Goal: Task Accomplishment & Management: Use online tool/utility

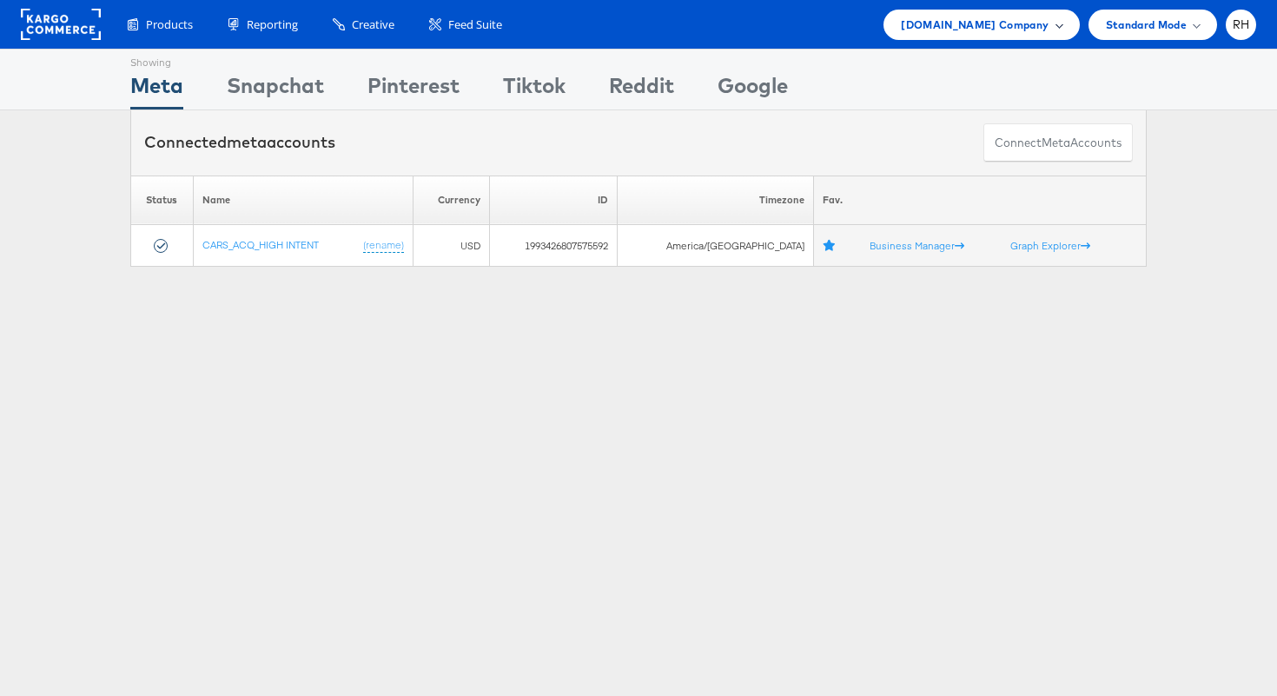
click at [952, 11] on div "[DOMAIN_NAME] Company" at bounding box center [980, 25] width 195 height 30
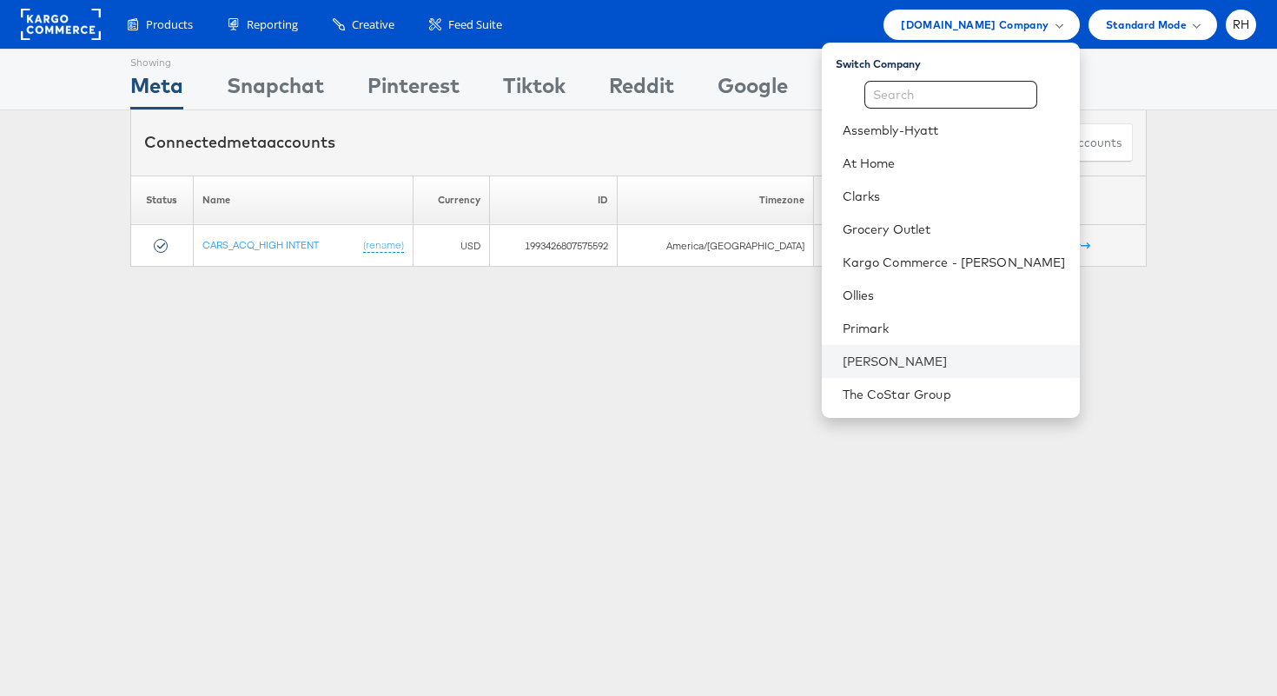
click at [918, 350] on li "[PERSON_NAME]" at bounding box center [951, 361] width 258 height 33
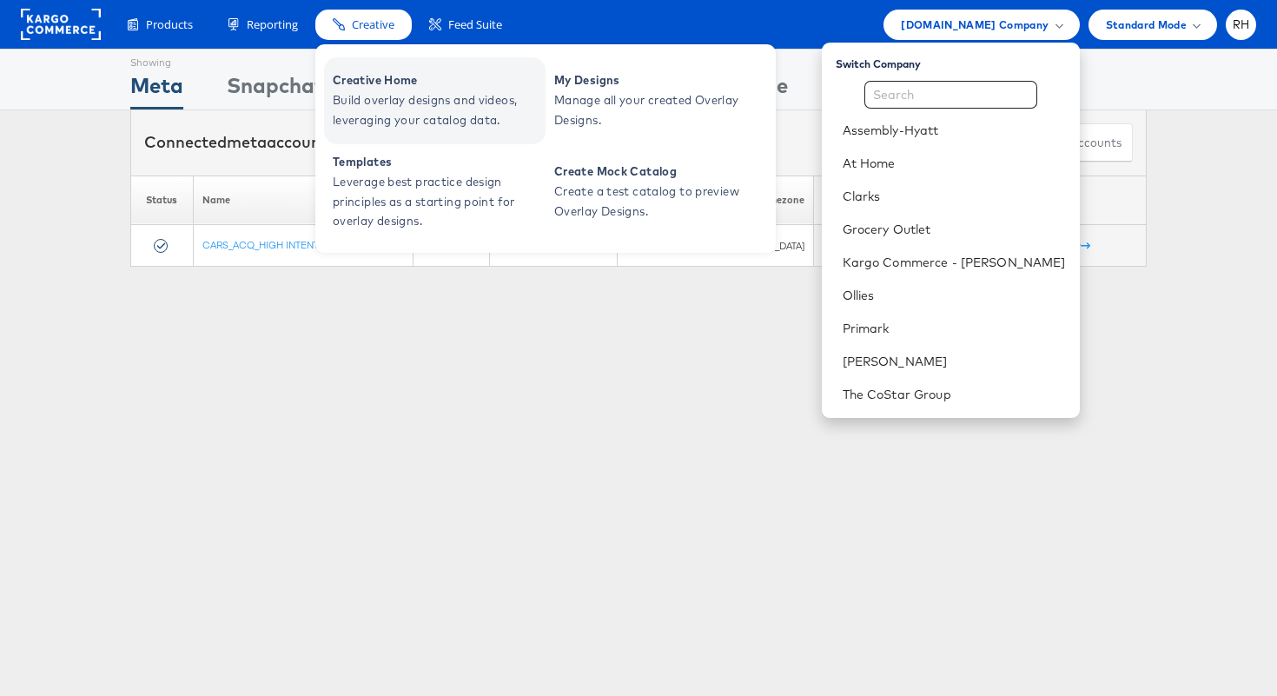
click at [371, 96] on span "Build overlay designs and videos, leveraging your catalog data." at bounding box center [437, 110] width 208 height 40
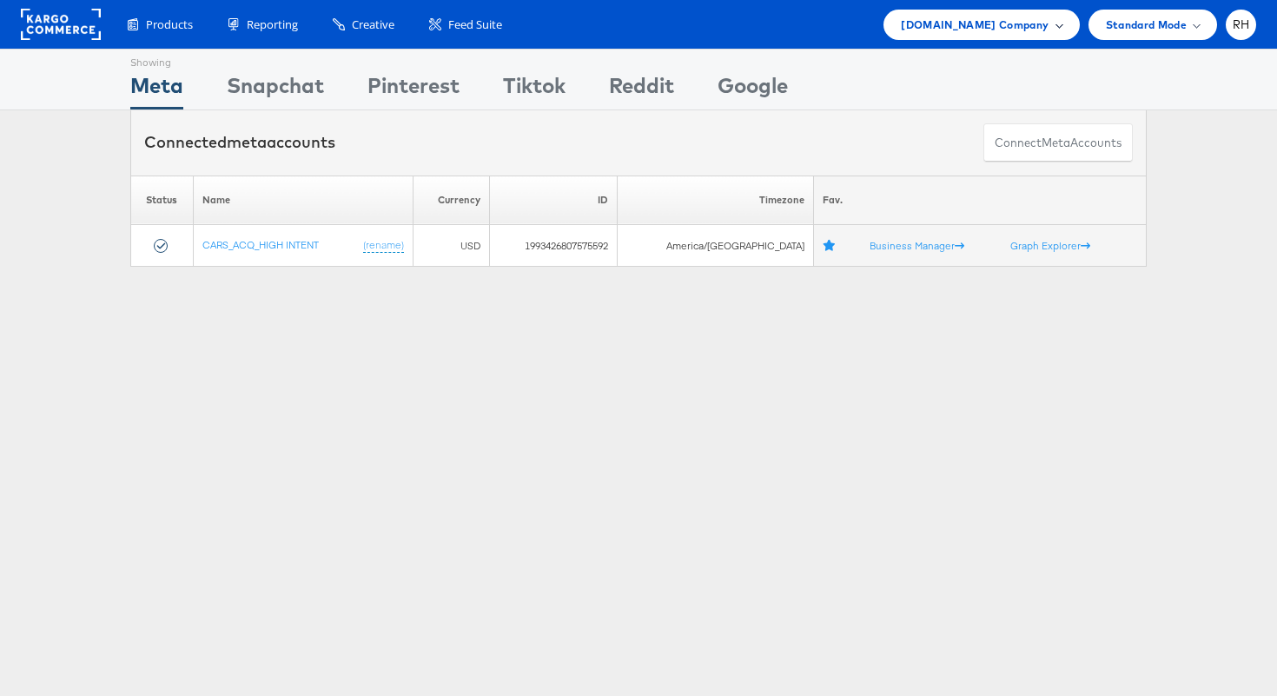
click at [1005, 28] on span "[DOMAIN_NAME] Company" at bounding box center [975, 25] width 148 height 18
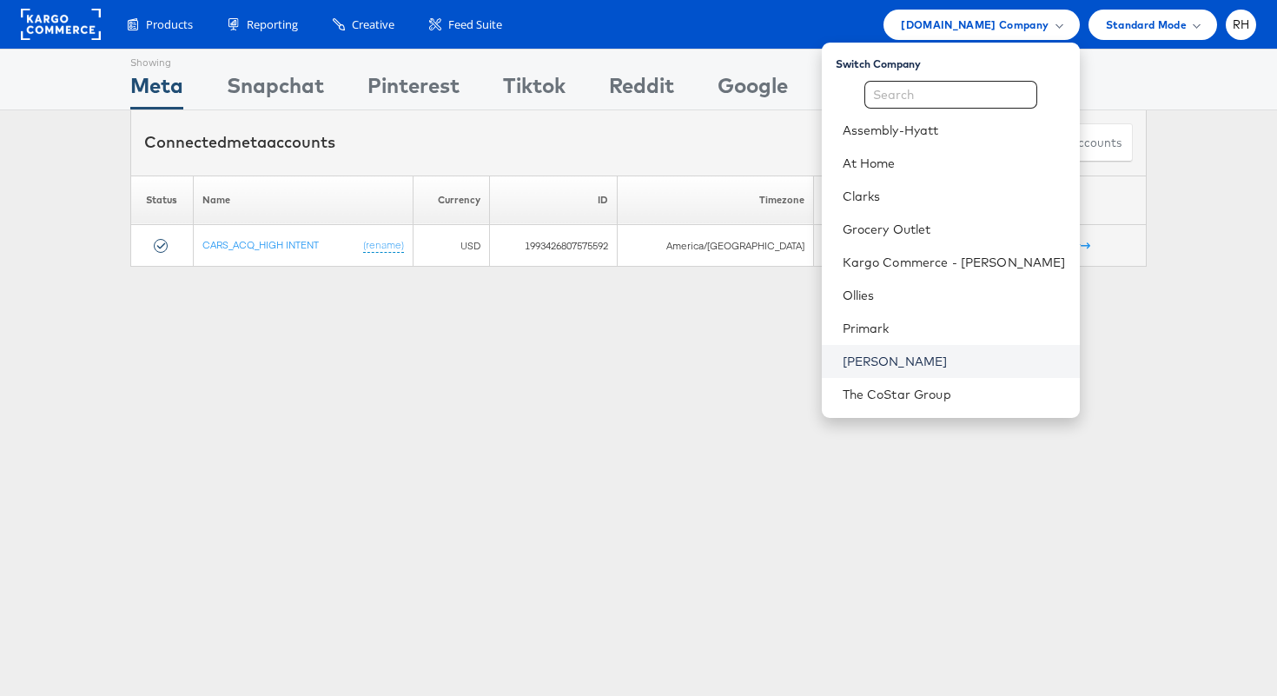
click at [955, 360] on link "[PERSON_NAME]" at bounding box center [954, 361] width 223 height 17
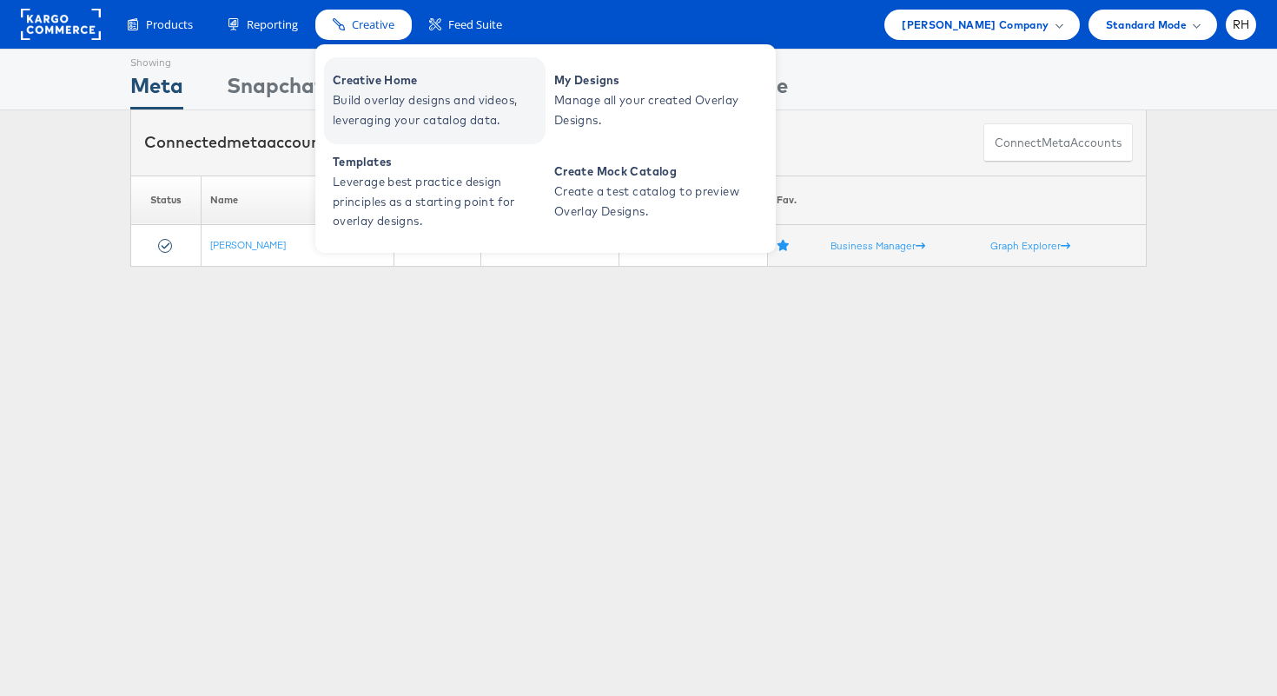
click at [382, 92] on span "Build overlay designs and videos, leveraging your catalog data." at bounding box center [437, 110] width 208 height 40
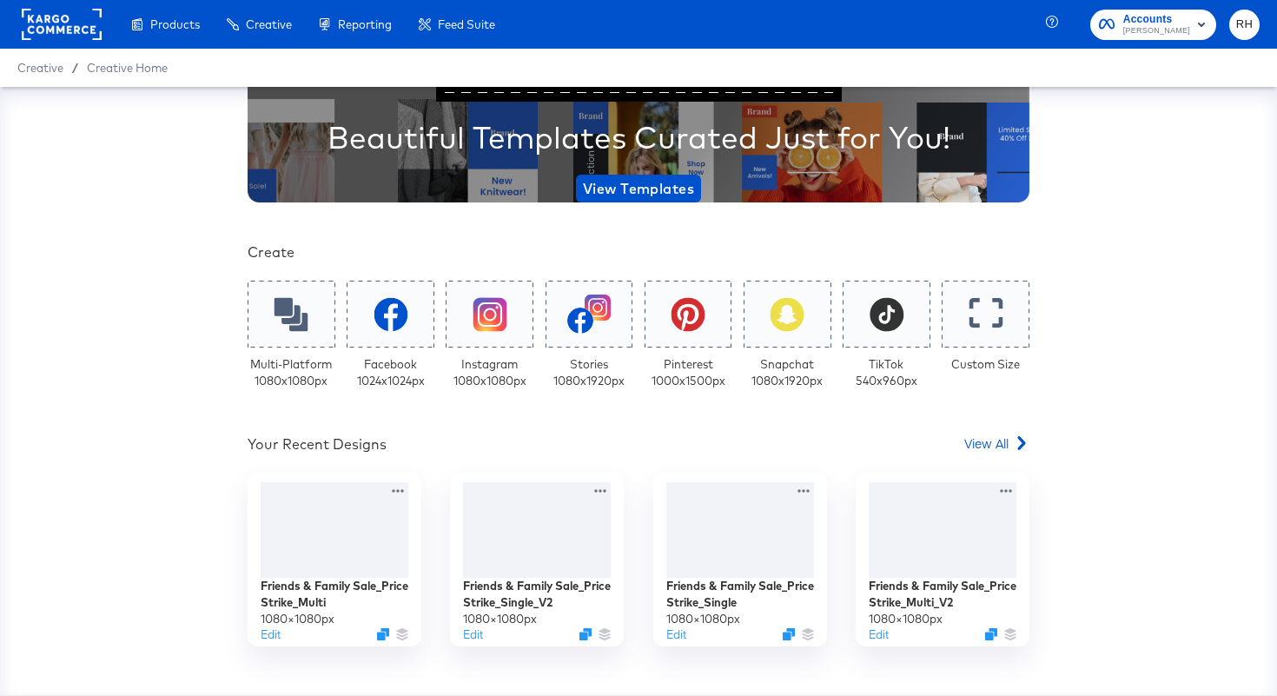
scroll to position [233, 0]
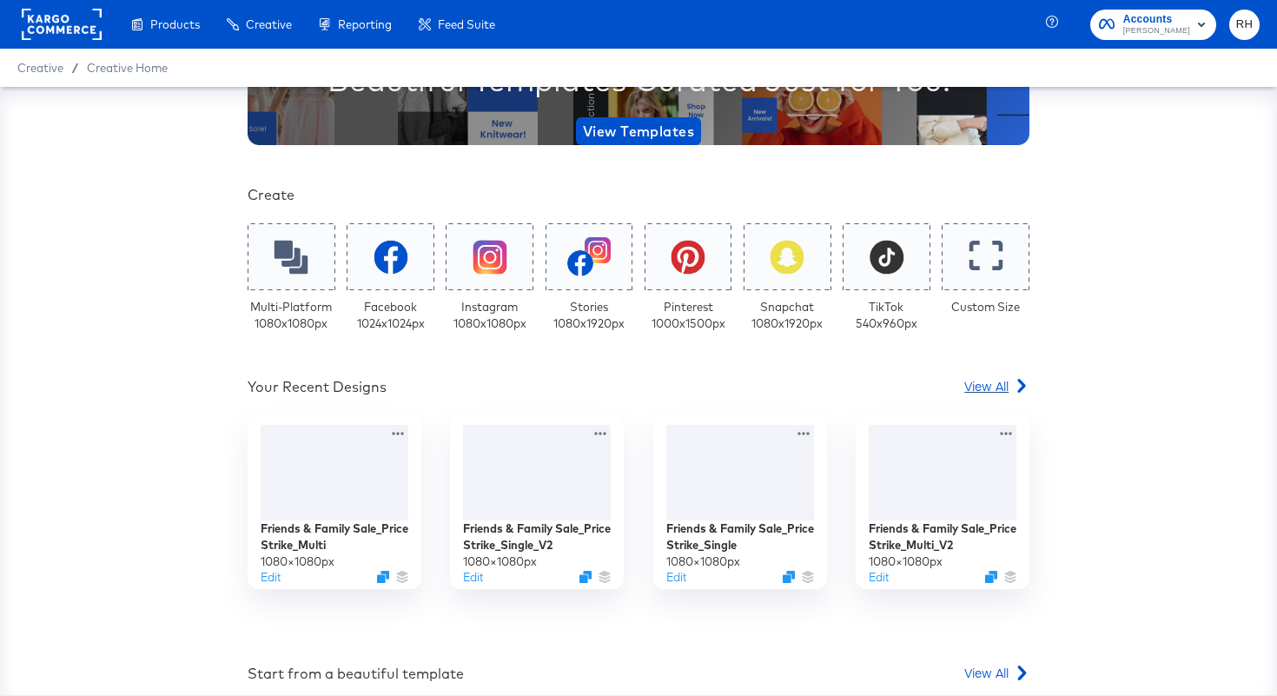
click at [982, 387] on span "View All" at bounding box center [986, 385] width 44 height 17
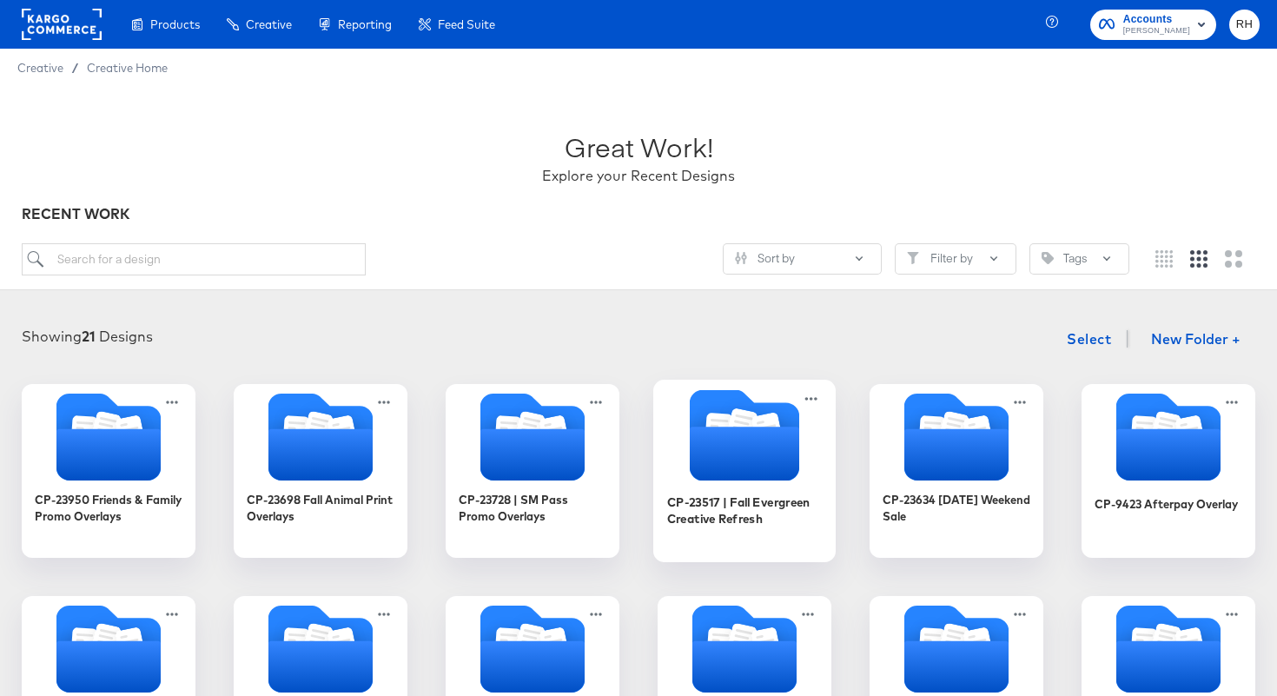
click at [760, 450] on icon "Folder" at bounding box center [744, 453] width 109 height 54
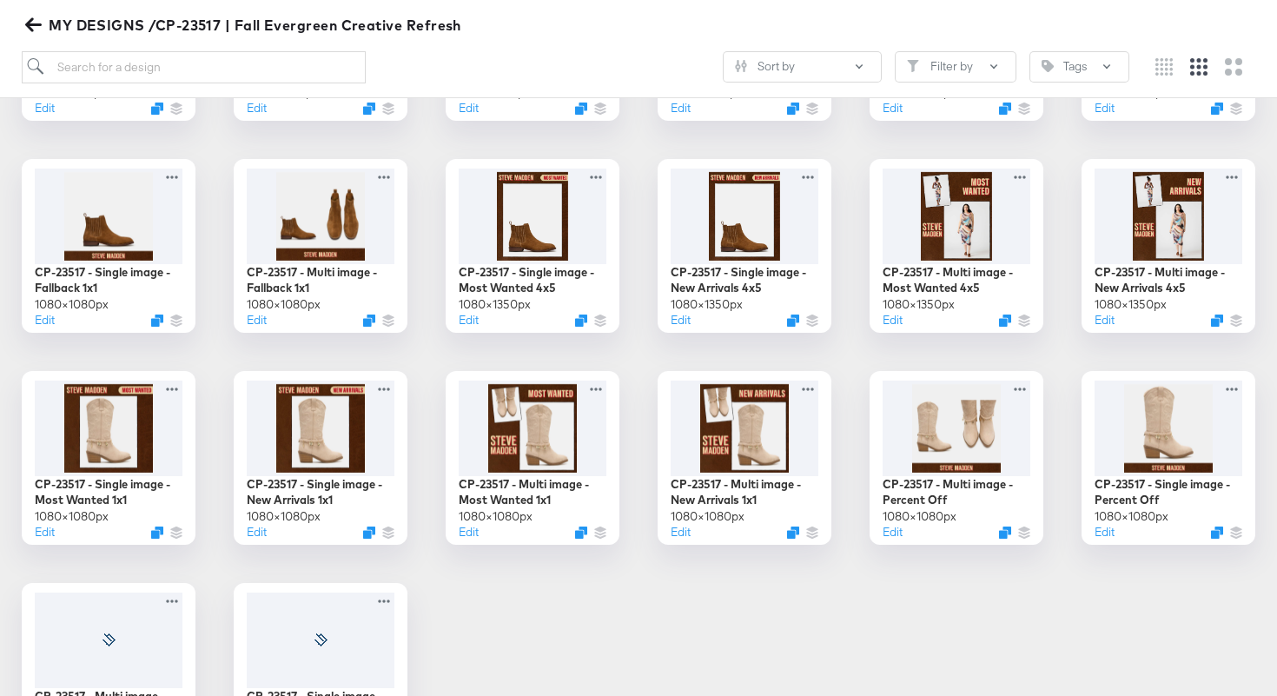
scroll to position [495, 0]
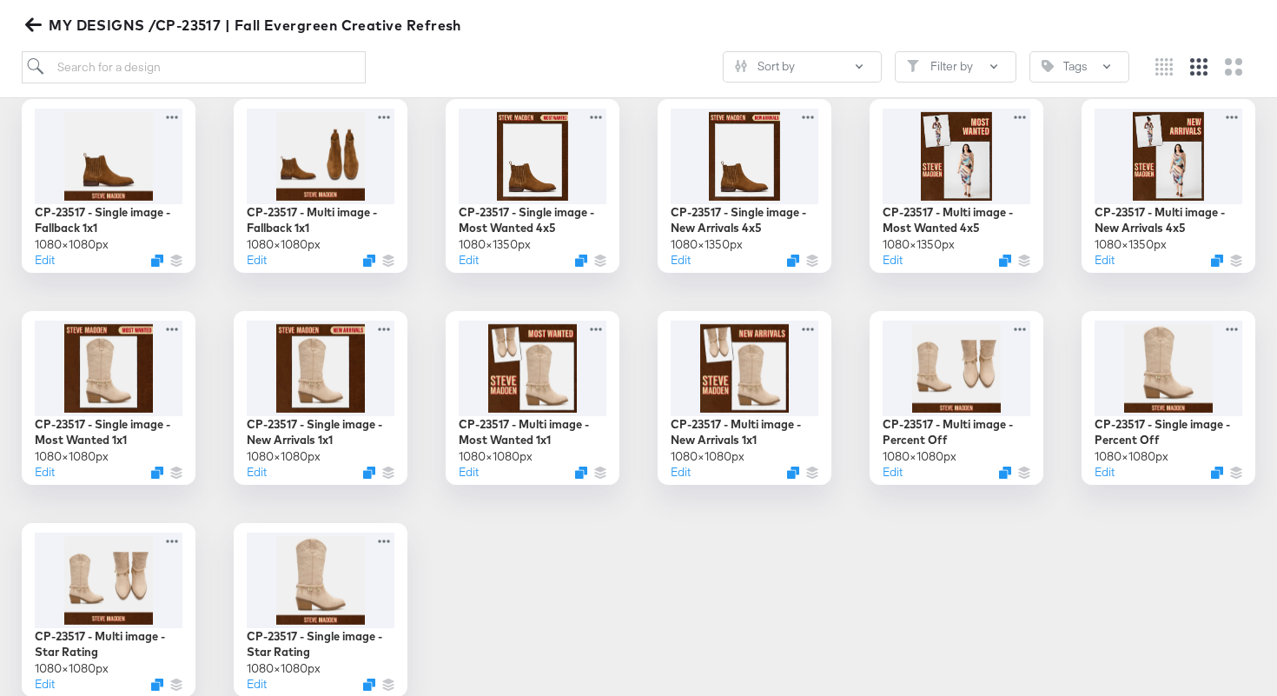
click at [34, 29] on icon "button" at bounding box center [33, 25] width 17 height 17
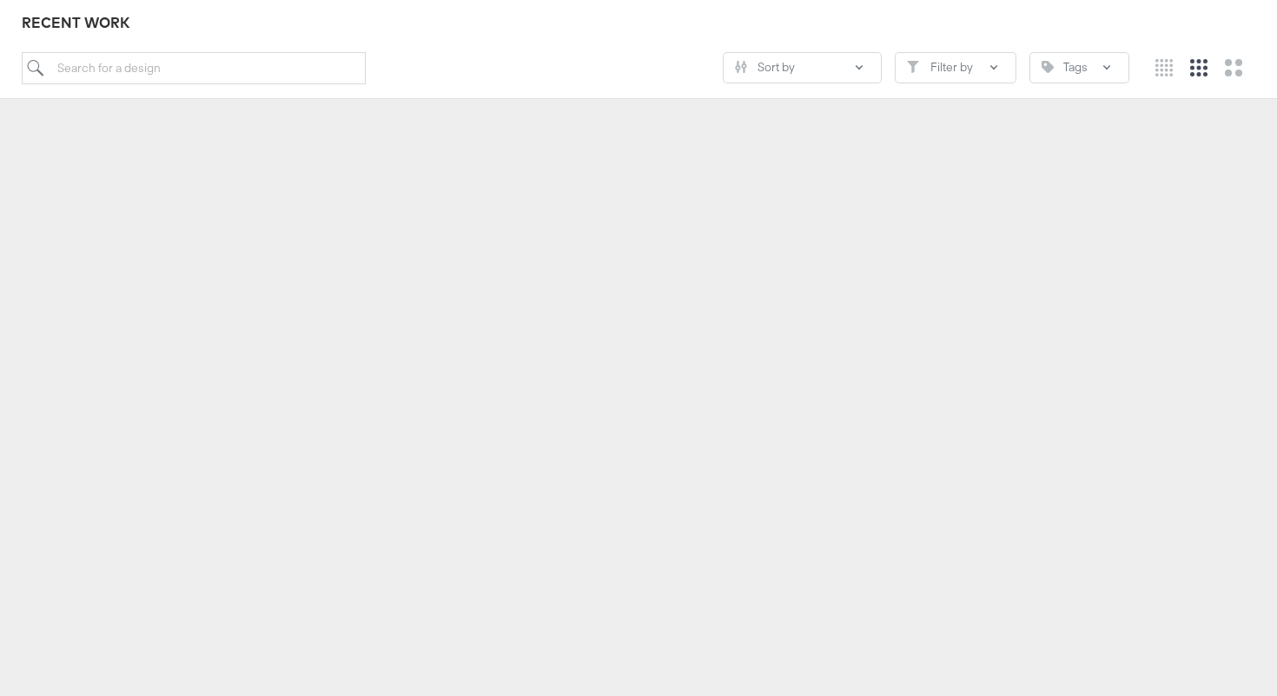
scroll to position [192, 0]
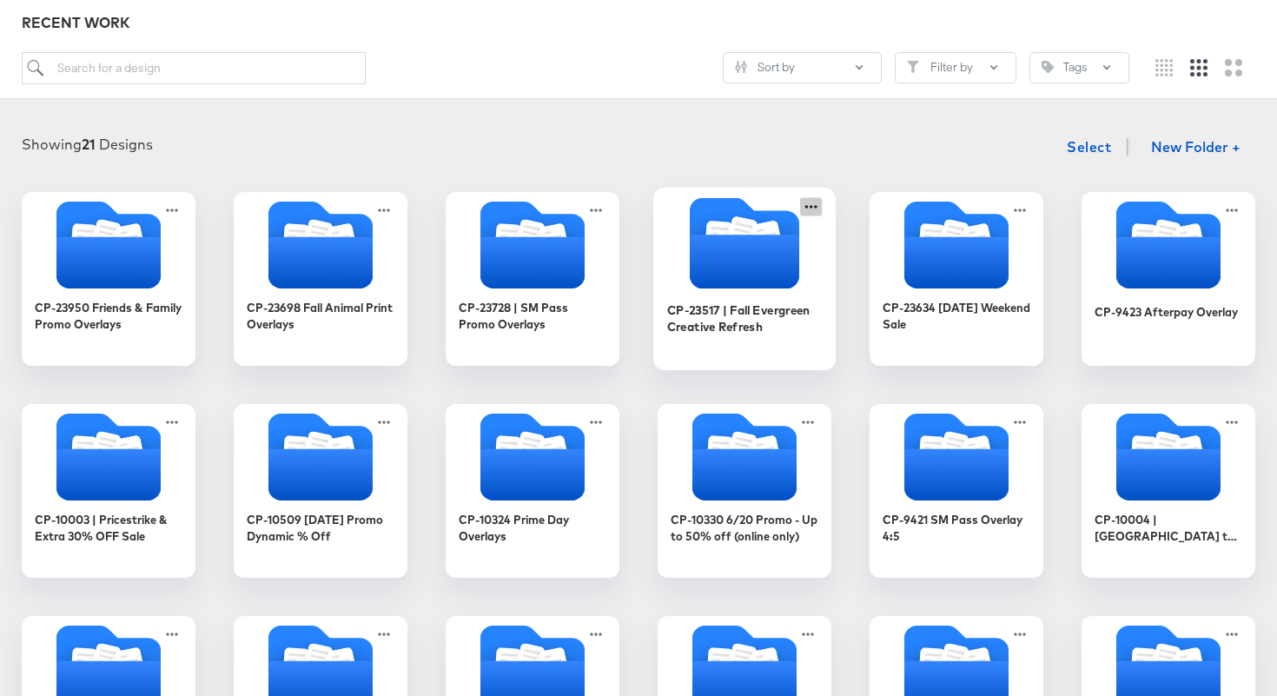
click at [806, 204] on icon at bounding box center [811, 206] width 22 height 18
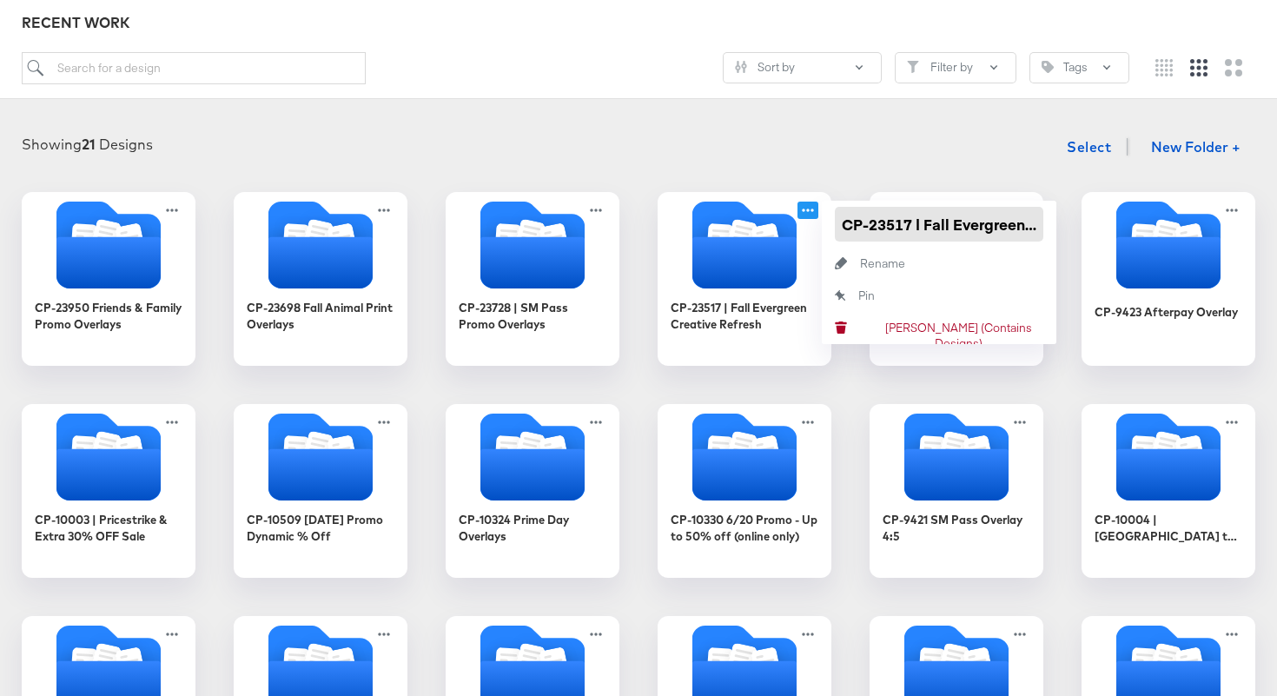
click at [842, 215] on input "CP-23517 | Fall Evergreen Creative Refresh" at bounding box center [939, 224] width 208 height 35
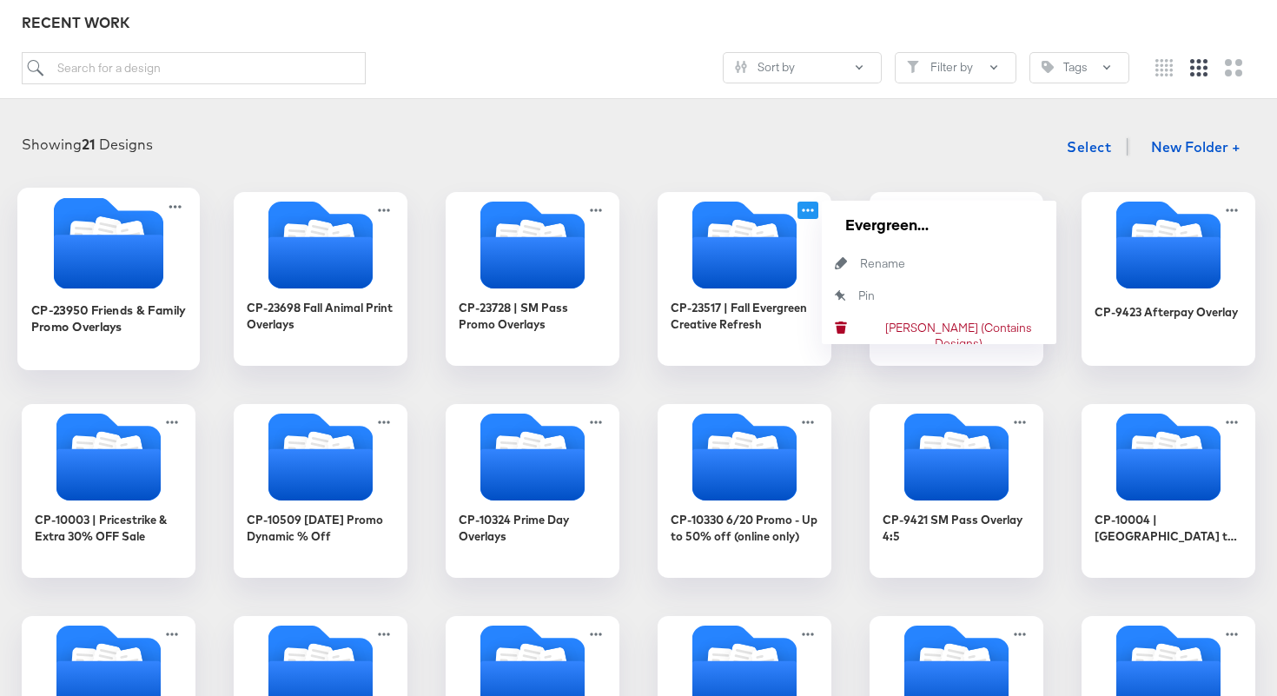
scroll to position [0, 0]
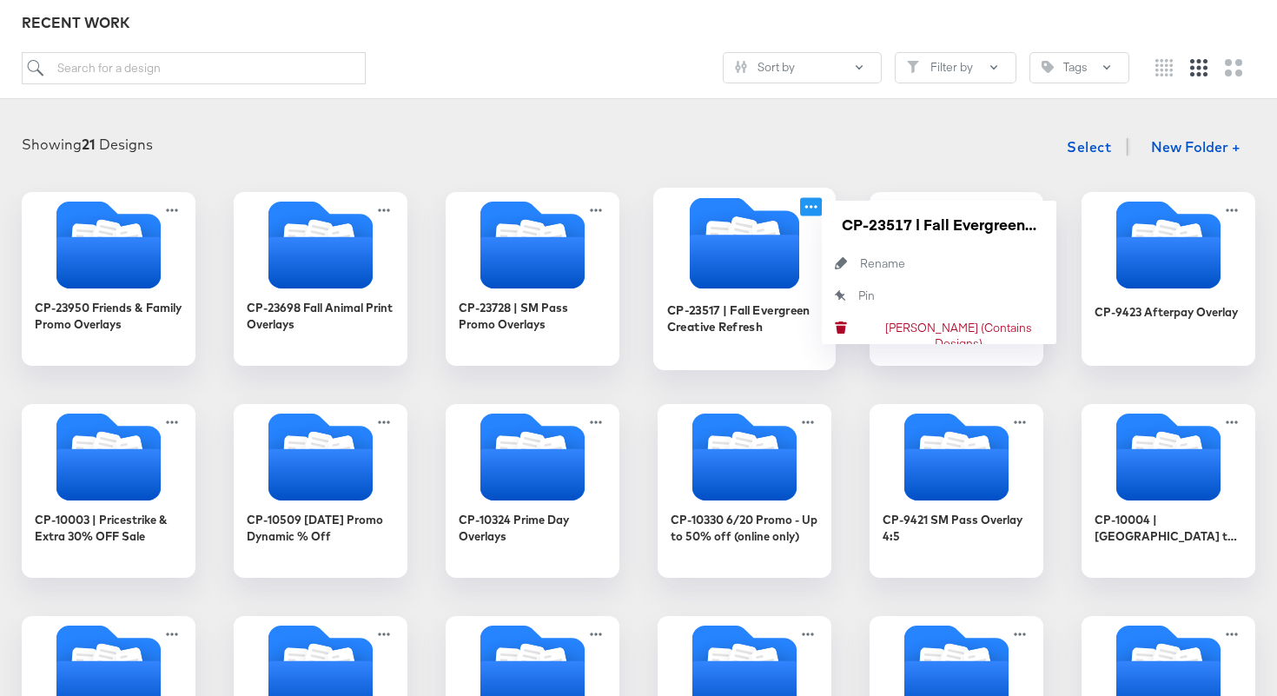
click at [732, 223] on icon "Folder" at bounding box center [742, 233] width 30 height 35
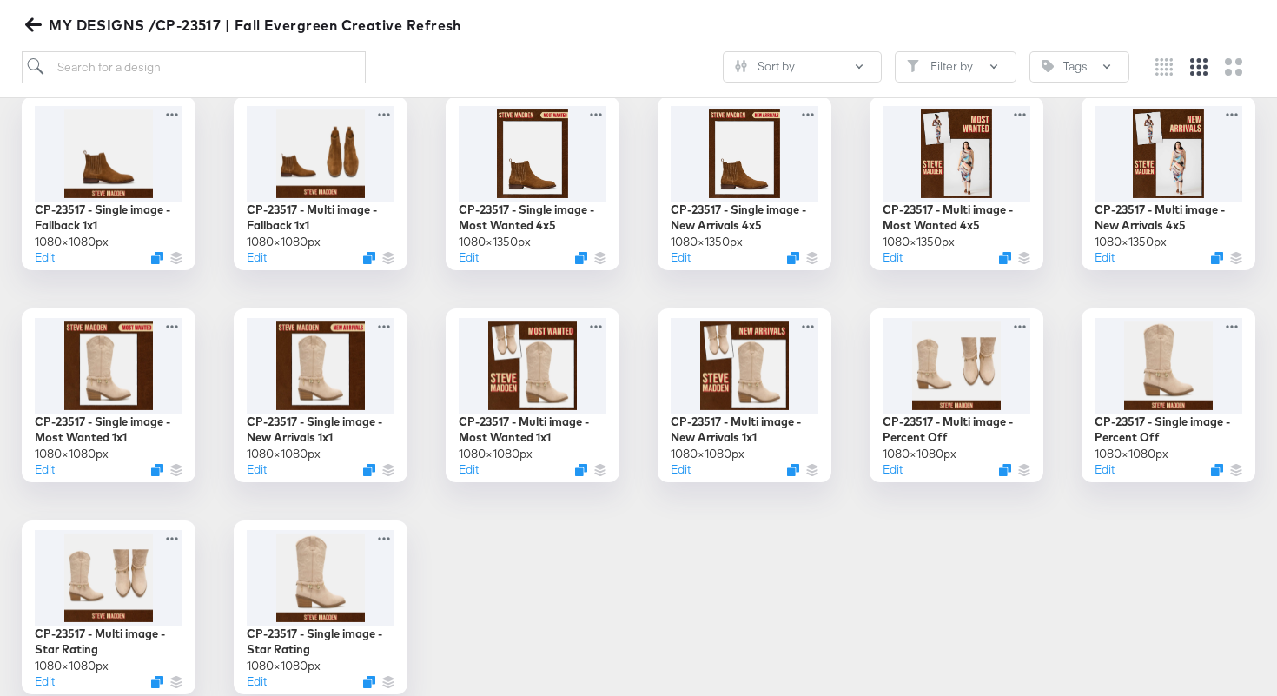
scroll to position [579, 0]
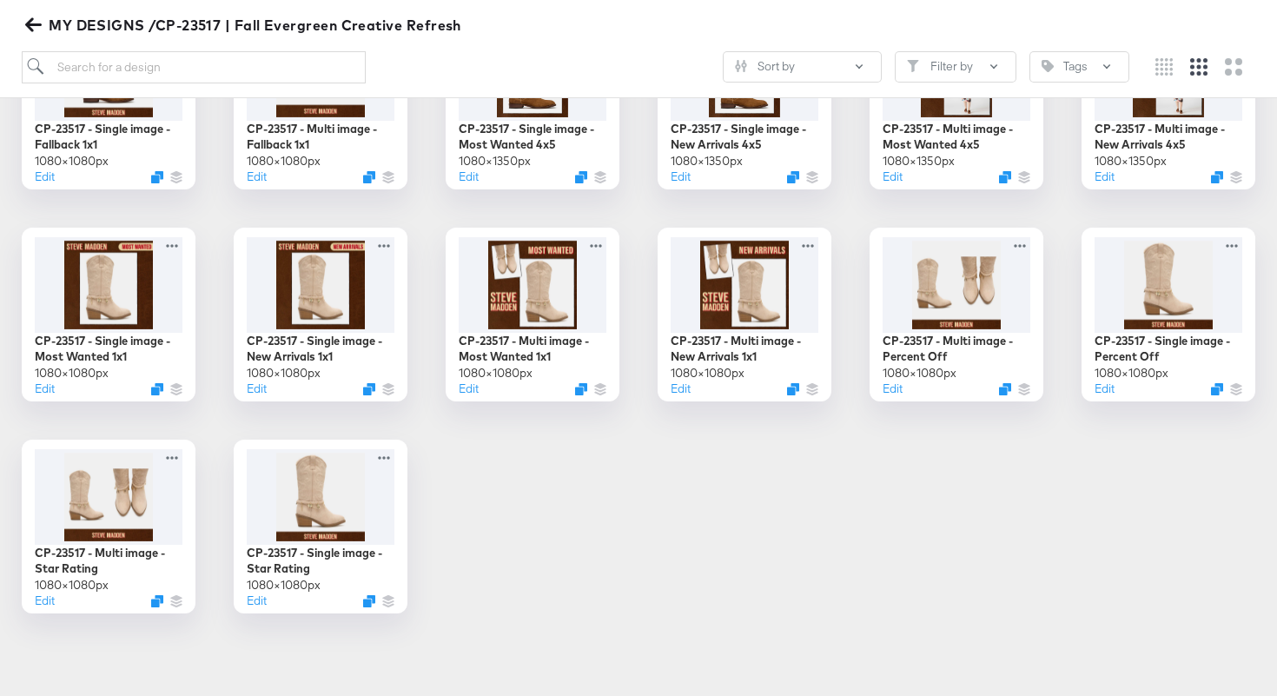
click at [976, 498] on div "CP-23517 - Multi image - Fallback 4x5 1080 × 1350 px Edit CP-23517 - Single ima…" at bounding box center [638, 209] width 1242 height 810
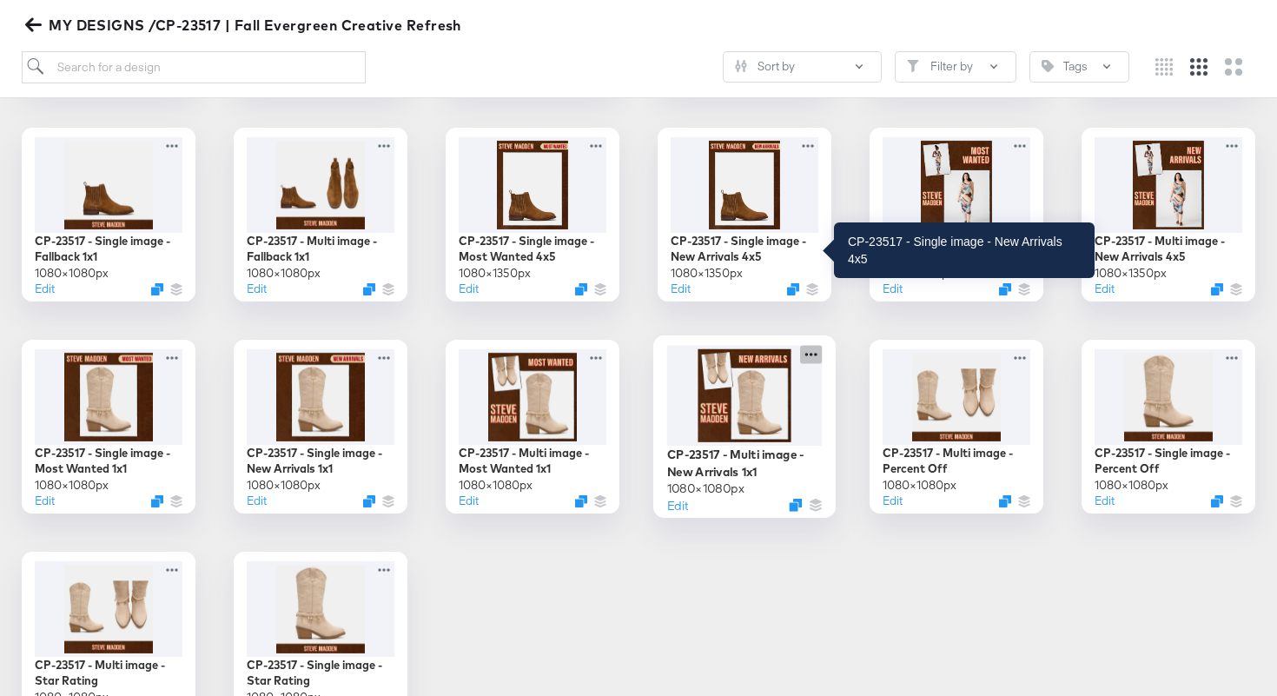
scroll to position [469, 0]
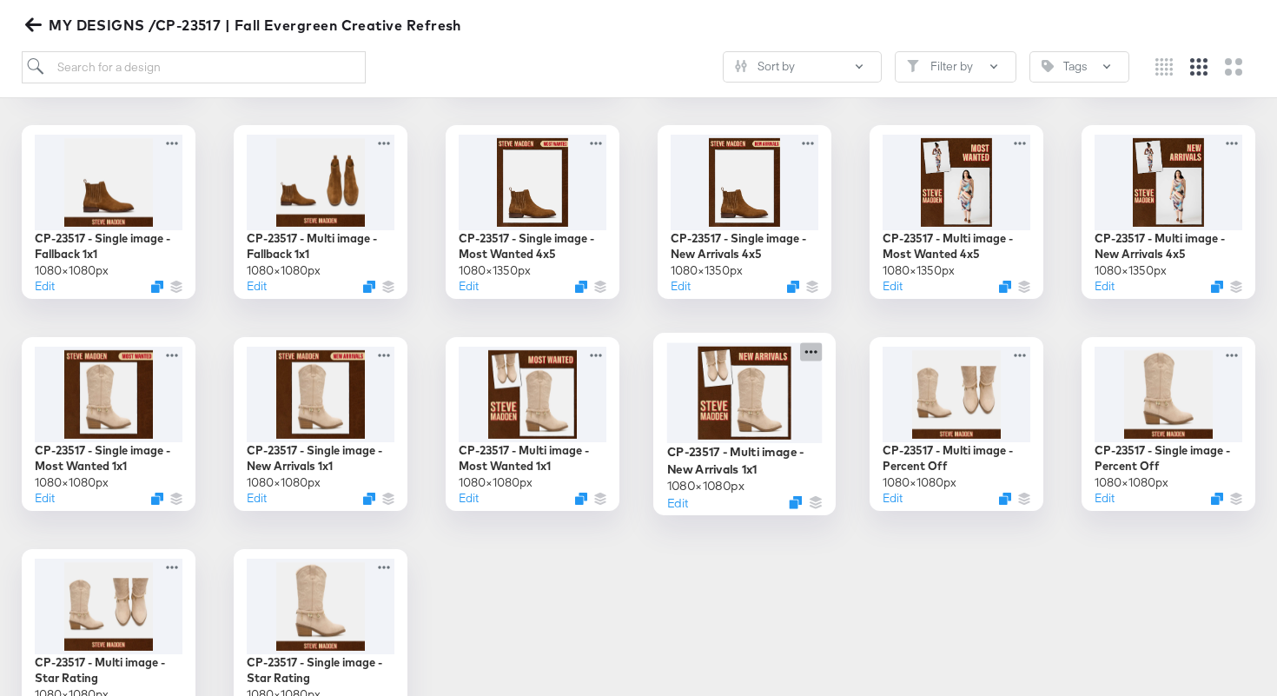
click at [811, 355] on icon at bounding box center [811, 351] width 22 height 18
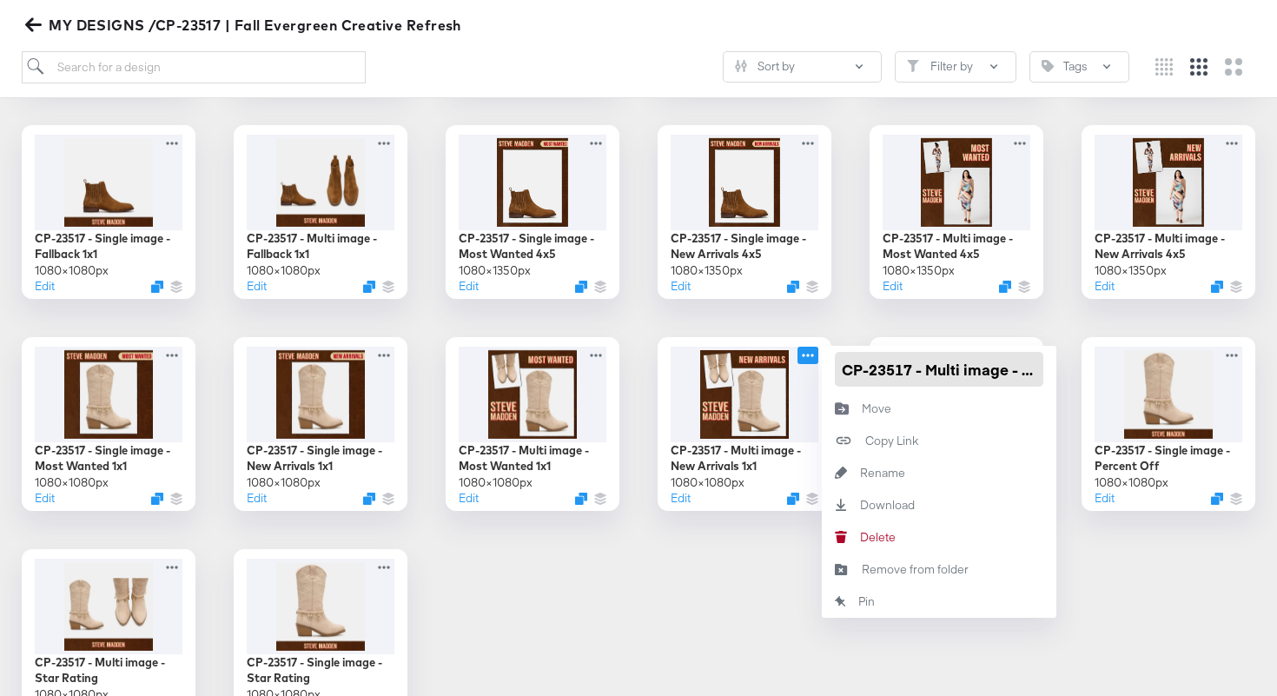
click at [839, 369] on input "CP-23517 - Multi image - New Arrivals 1x1" at bounding box center [939, 369] width 208 height 35
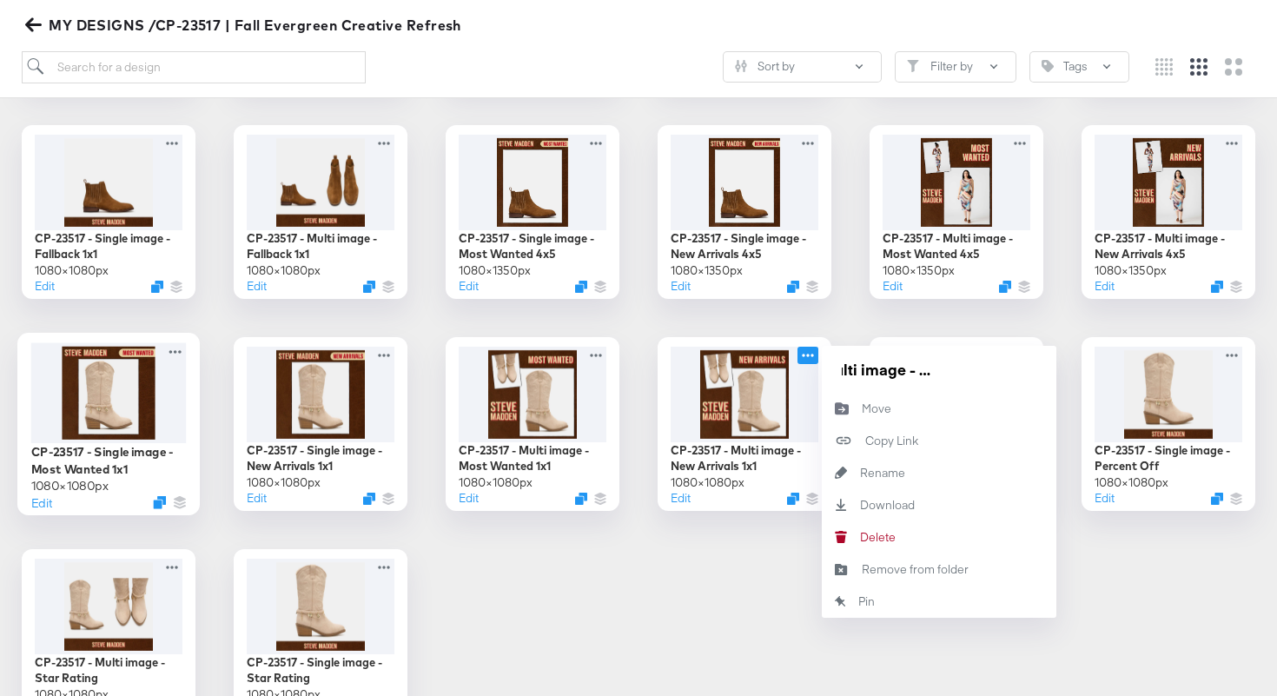
scroll to position [0, 0]
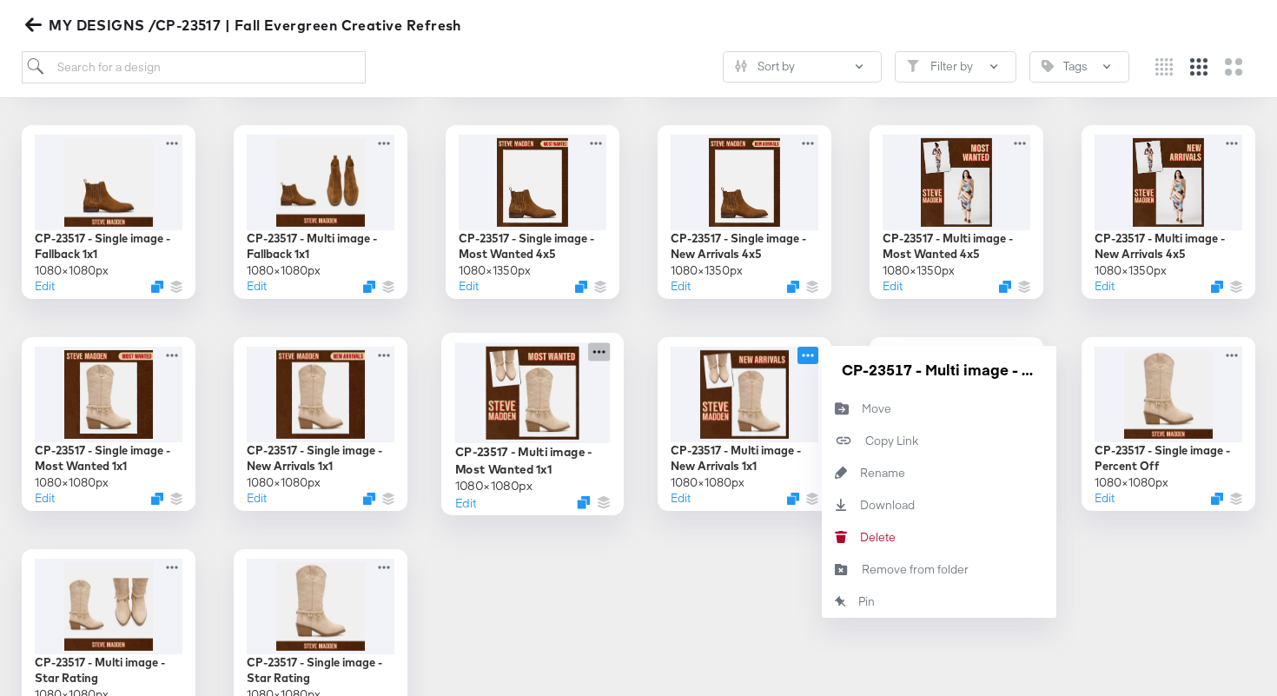
click at [604, 347] on icon at bounding box center [599, 351] width 22 height 18
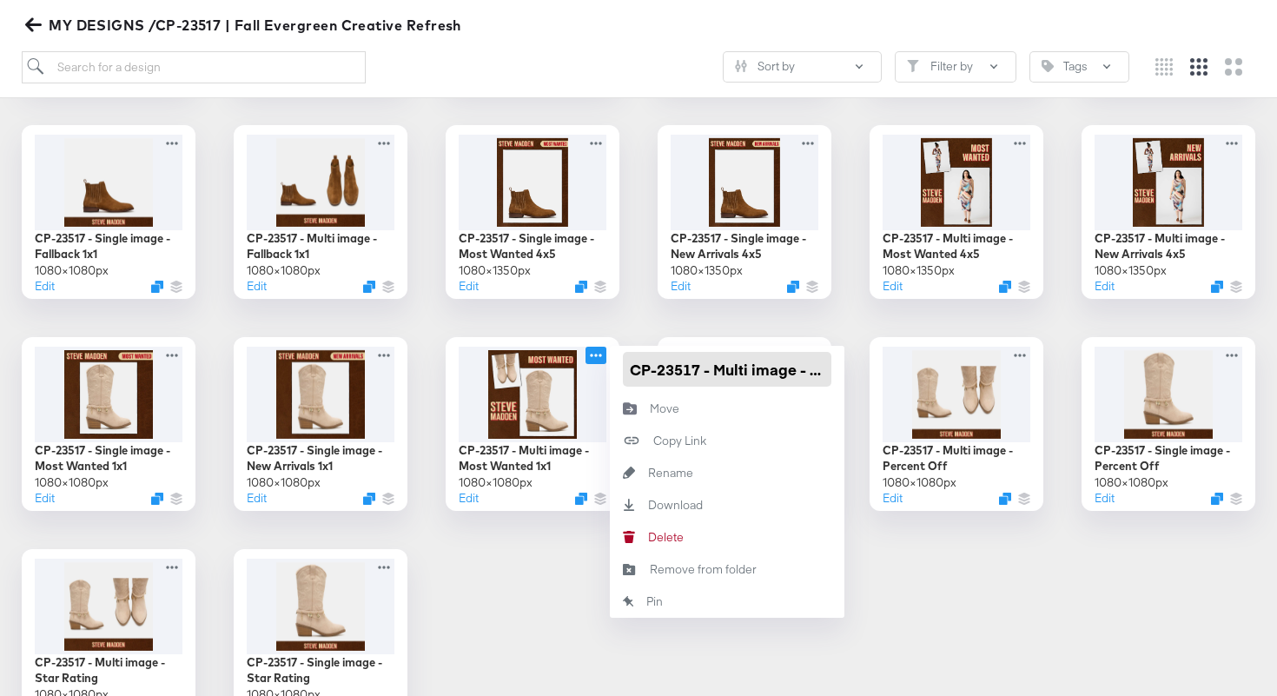
click at [633, 367] on input "CP-23517 - Multi image - Most Wanted 1x1" at bounding box center [727, 369] width 208 height 35
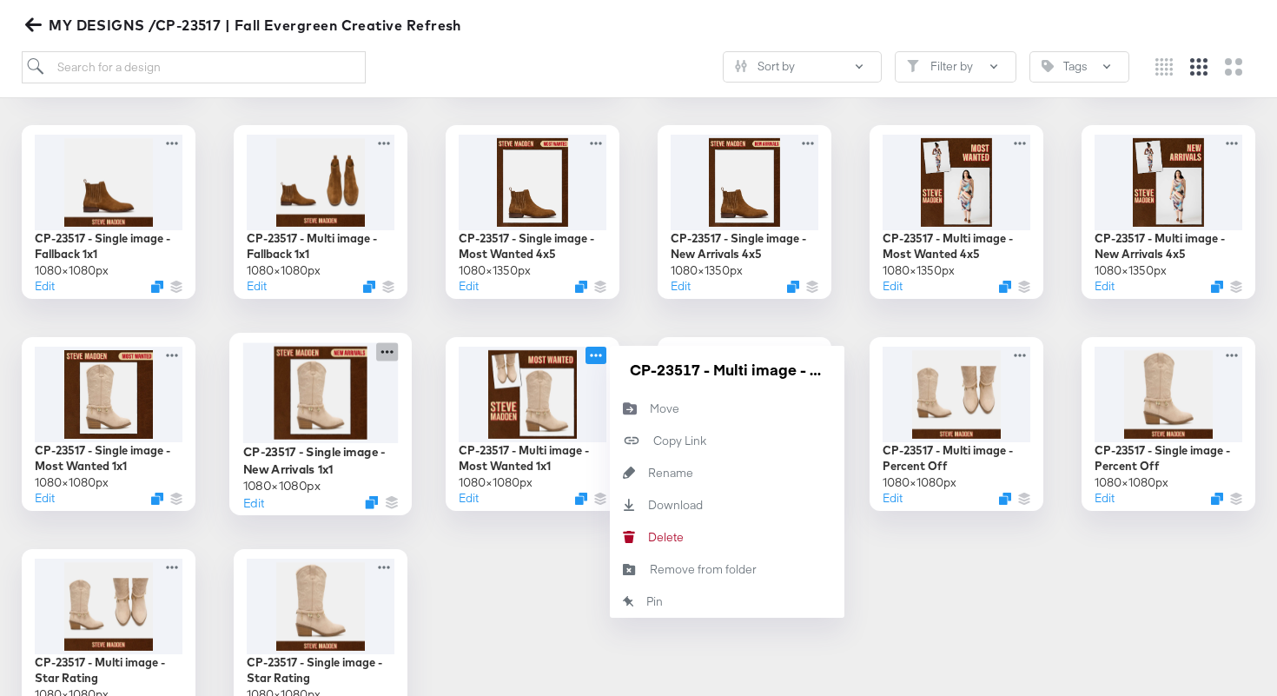
click at [387, 353] on icon at bounding box center [387, 351] width 22 height 18
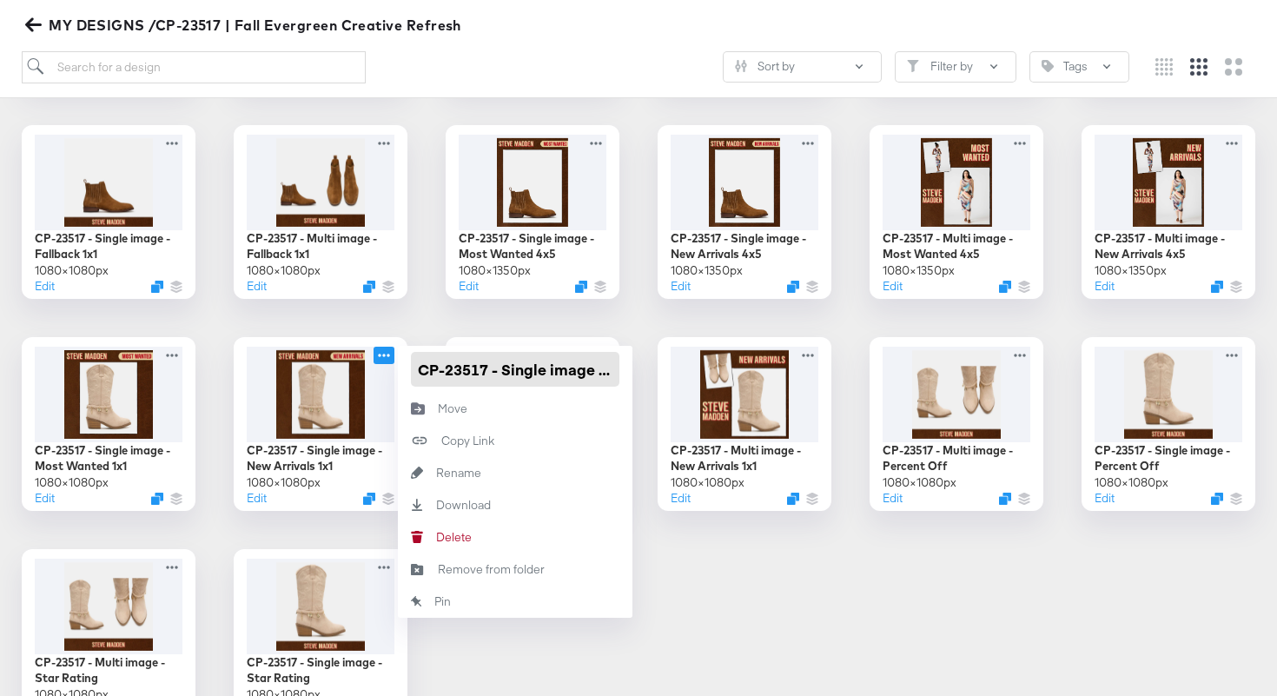
click at [417, 366] on input "CP-23517 - Single image - New Arrivals 1x1" at bounding box center [515, 369] width 208 height 35
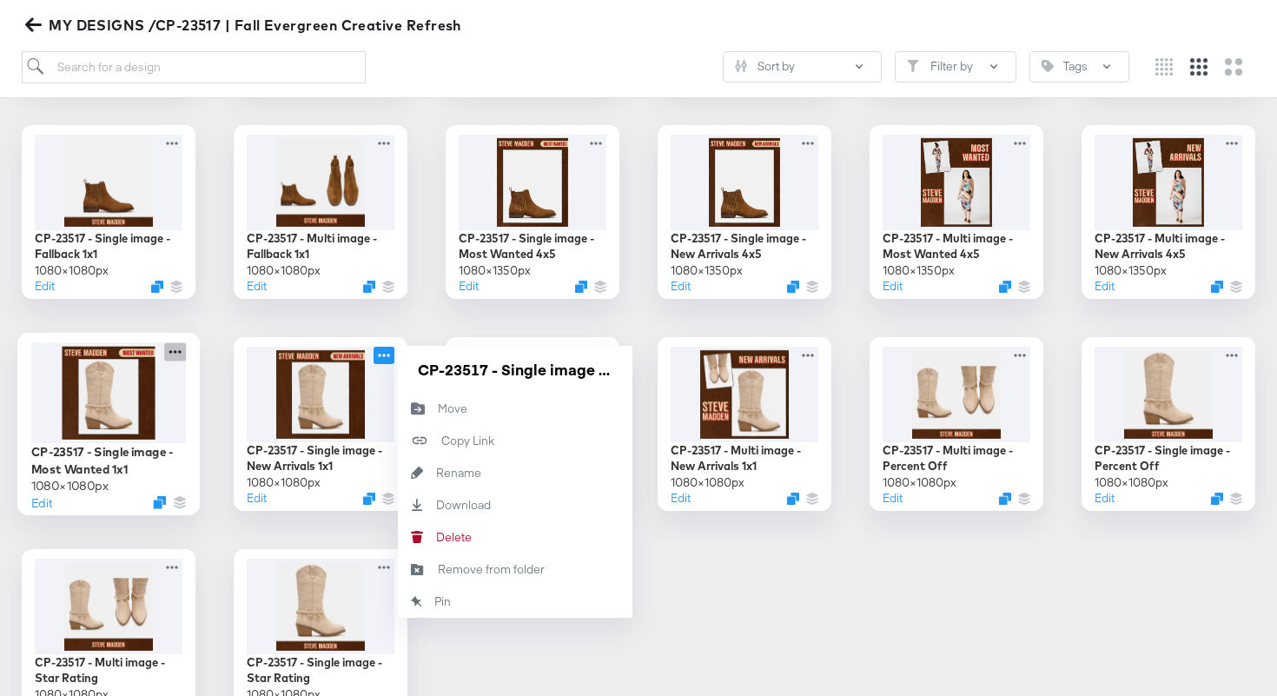
click at [171, 355] on icon at bounding box center [175, 351] width 22 height 18
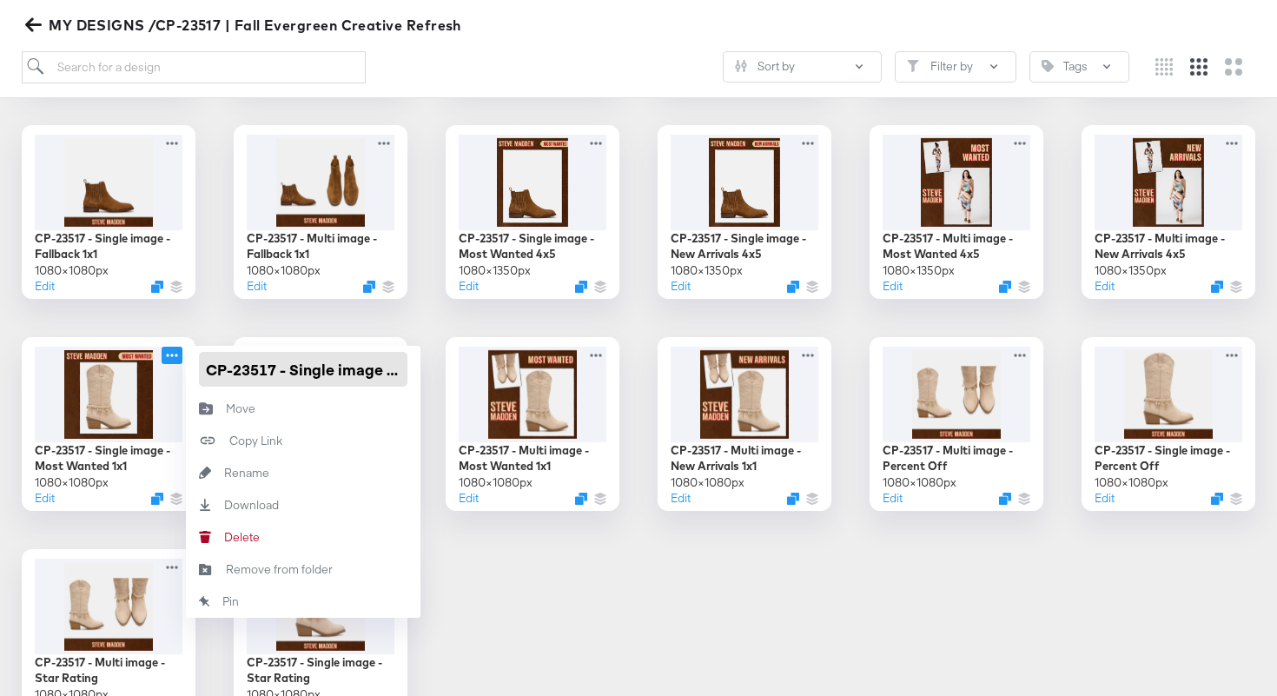
click at [203, 367] on input "CP-23517 - Single image - Most Wanted 1x1" at bounding box center [303, 369] width 208 height 35
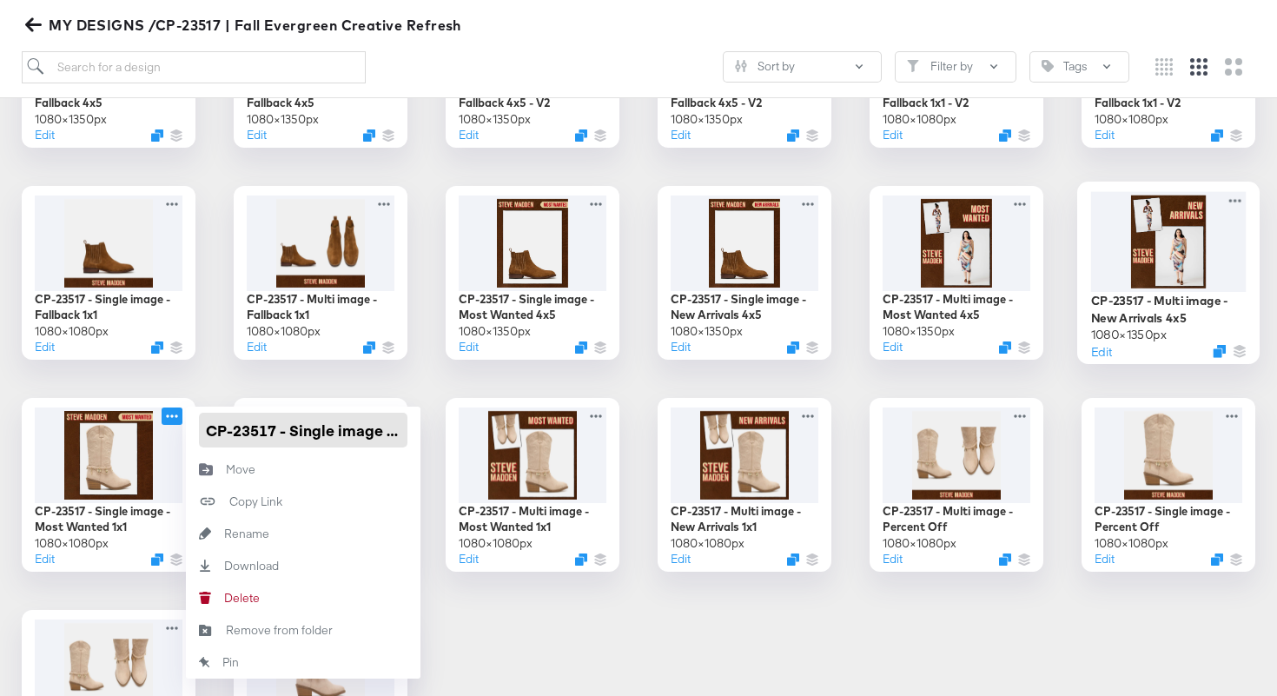
scroll to position [395, 0]
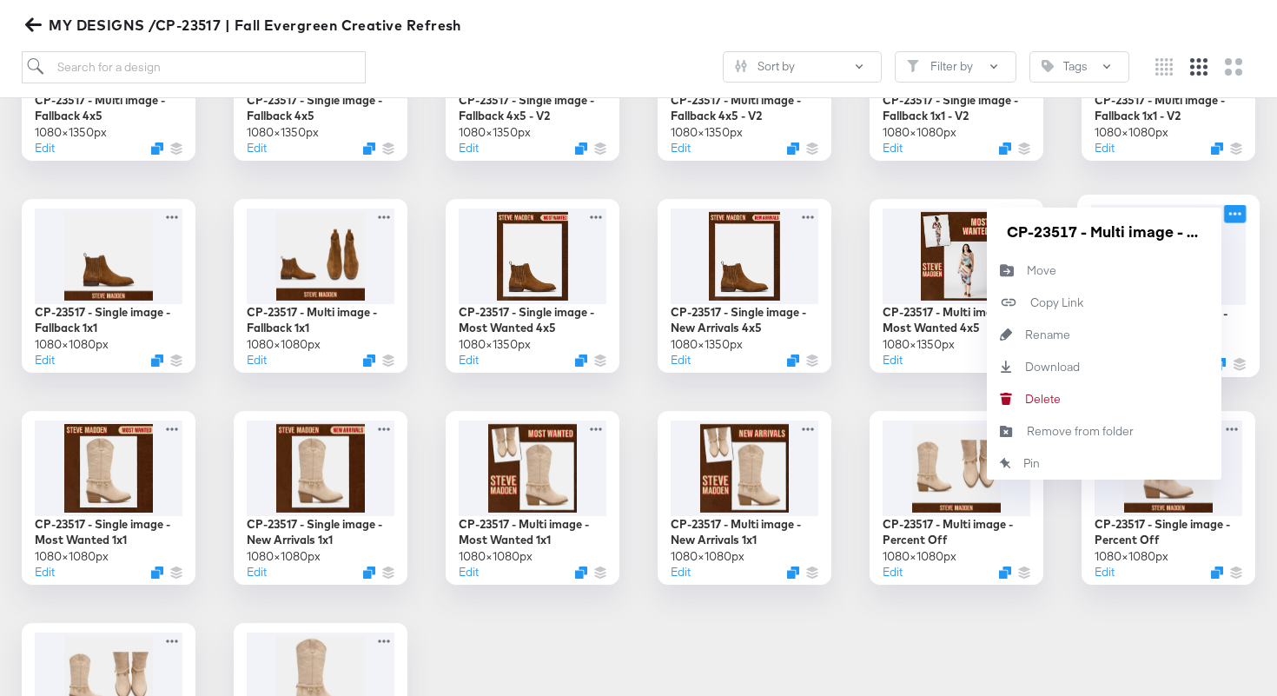
click at [1231, 209] on icon at bounding box center [1235, 213] width 22 height 18
click at [1117, 232] on input "CP-23517 - Multi image - New Arrivals 4x5" at bounding box center [1104, 231] width 208 height 35
click at [1051, 193] on div "CP-23517 - Multi image - Fallback 4x5 1080 × 1350 px Edit CP-23517 - Single ima…" at bounding box center [638, 392] width 1242 height 810
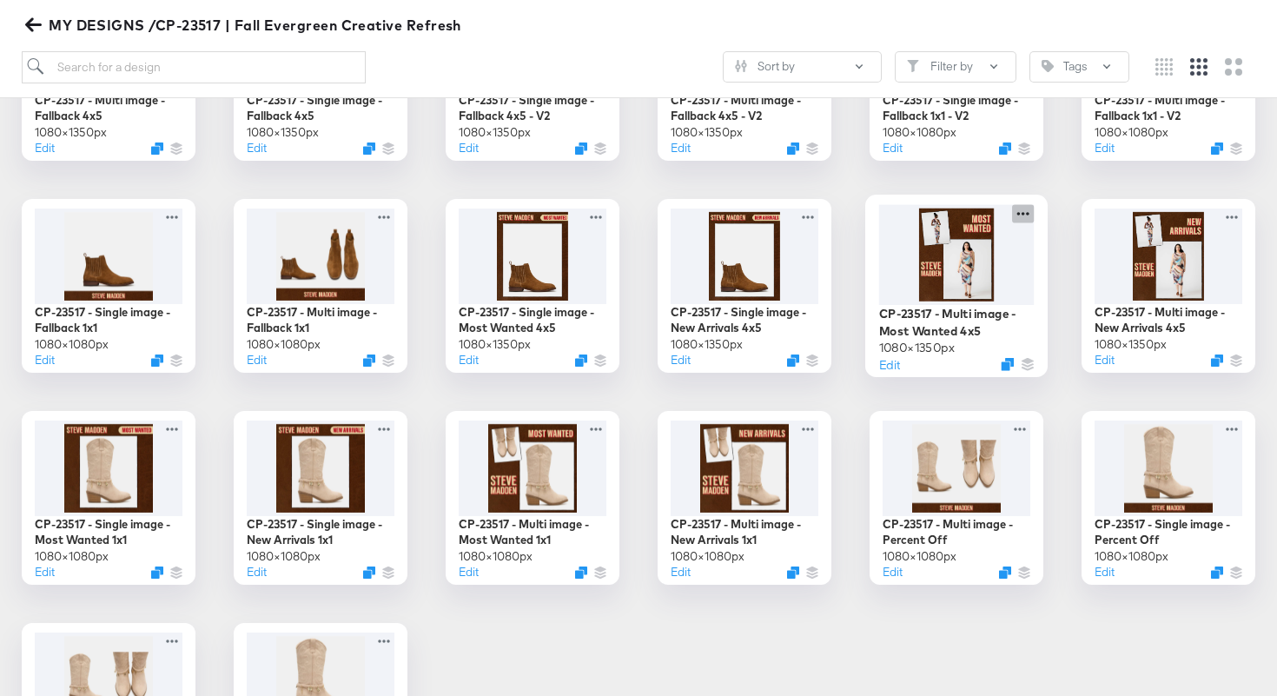
click at [1025, 214] on icon at bounding box center [1023, 213] width 22 height 18
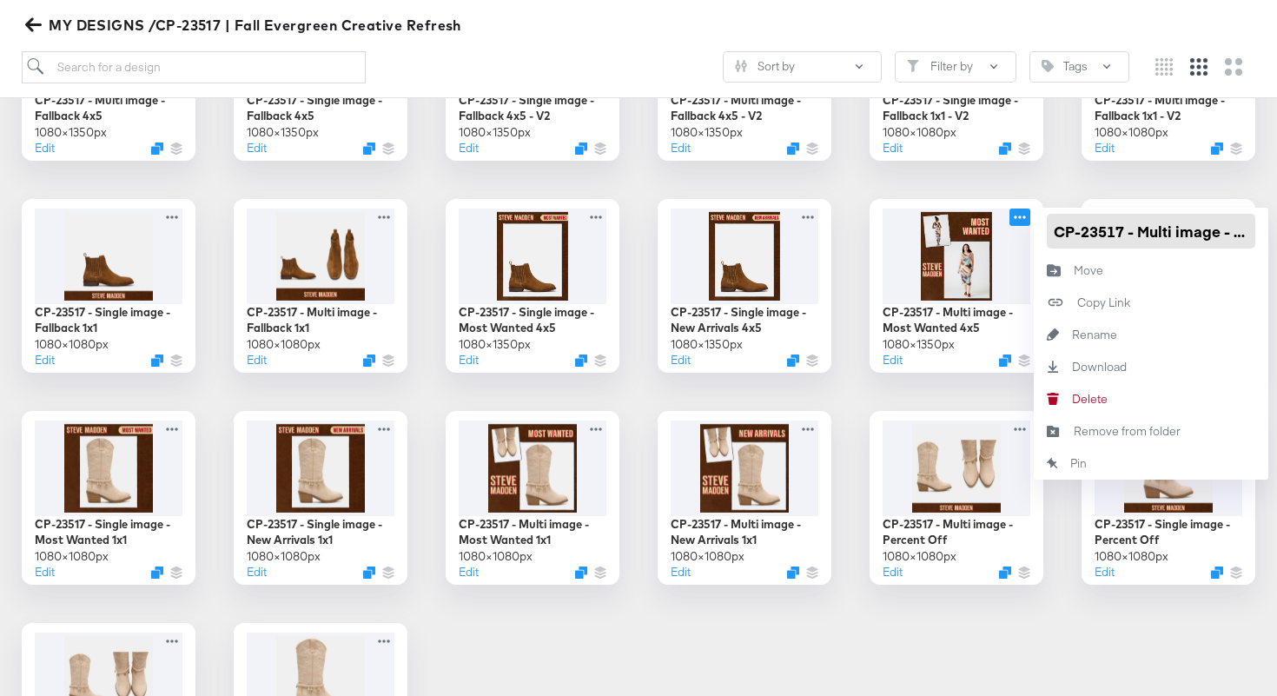
click at [1057, 232] on input "CP-23517 - Multi image - Most Wanted 4x5" at bounding box center [1151, 231] width 208 height 35
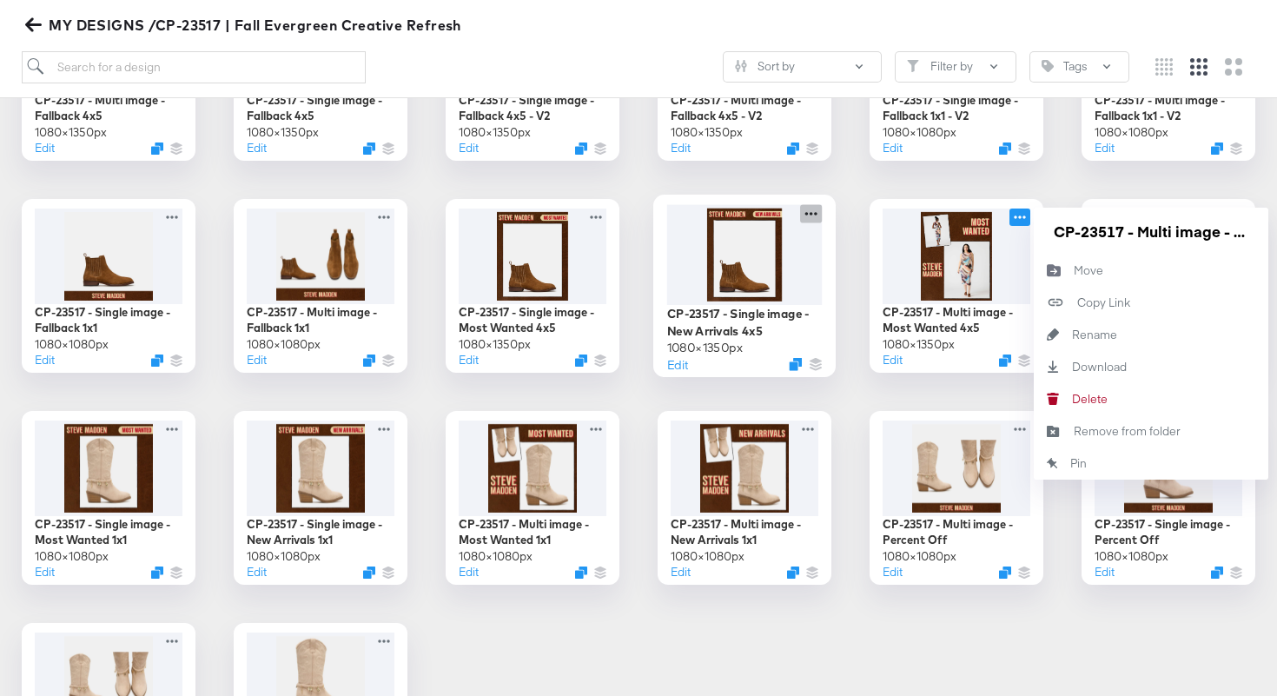
click at [810, 210] on icon at bounding box center [811, 213] width 22 height 18
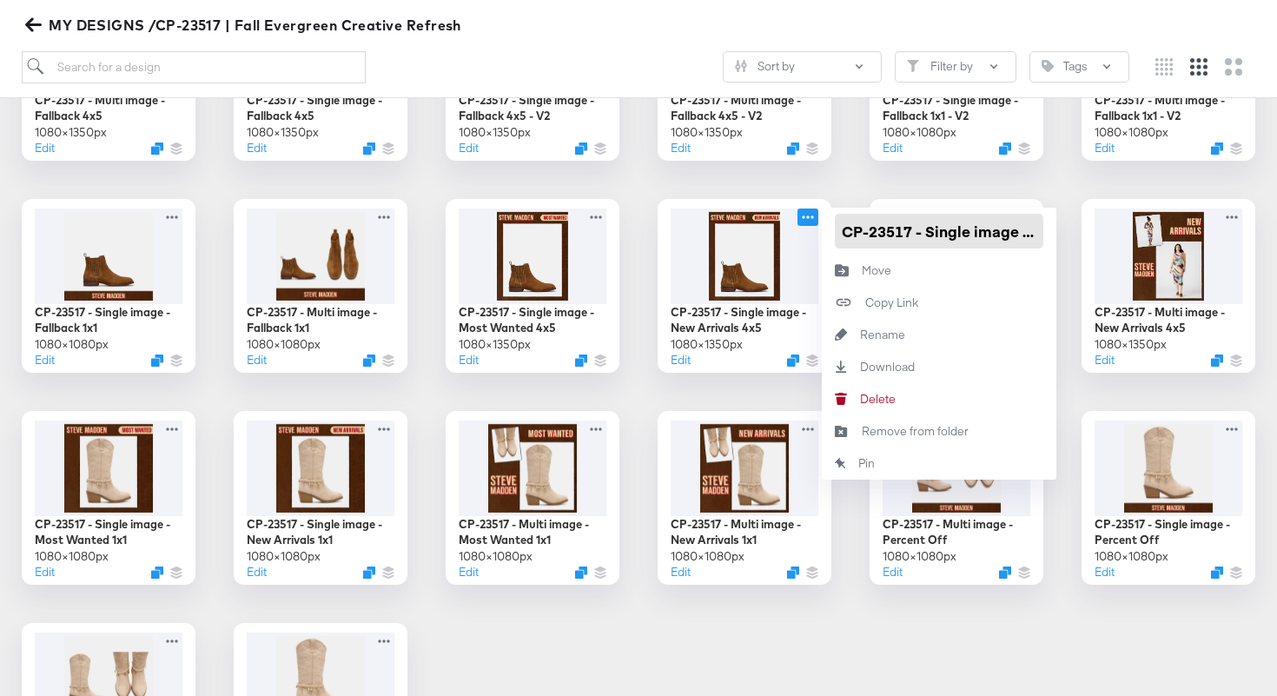
click at [837, 228] on input "CP-23517 - Single image - New Arrivals 4x5" at bounding box center [939, 231] width 208 height 35
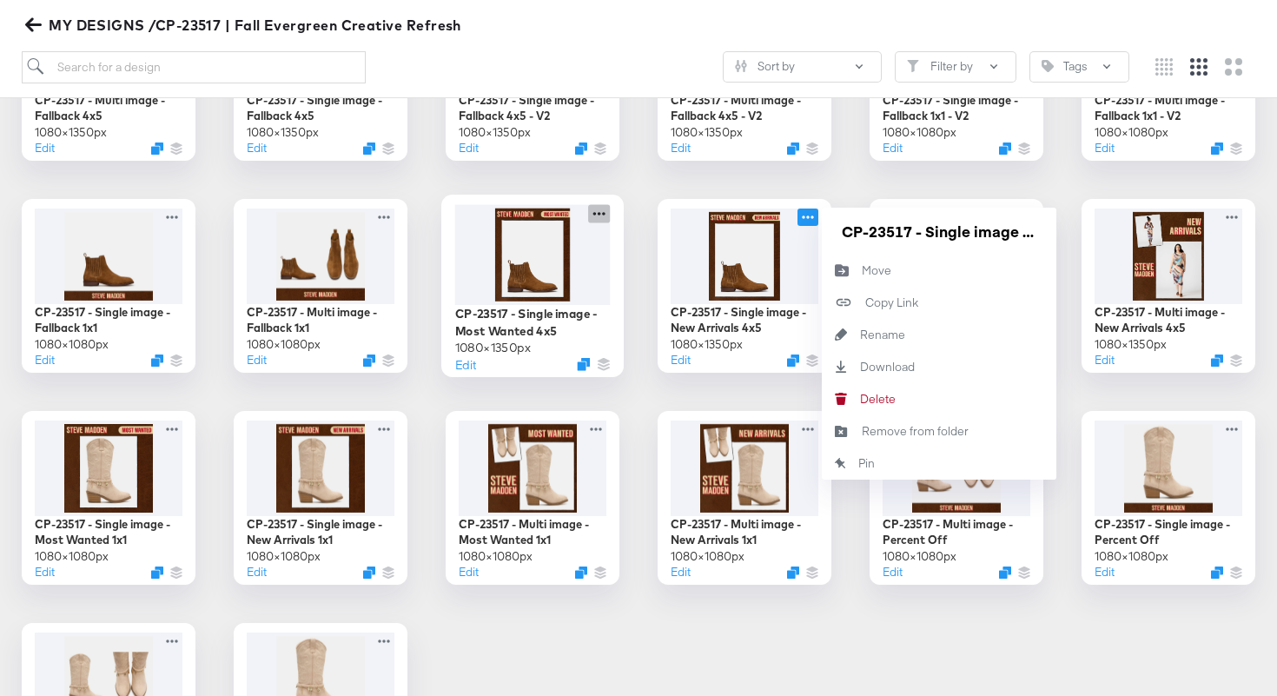
click at [593, 215] on icon at bounding box center [599, 213] width 22 height 18
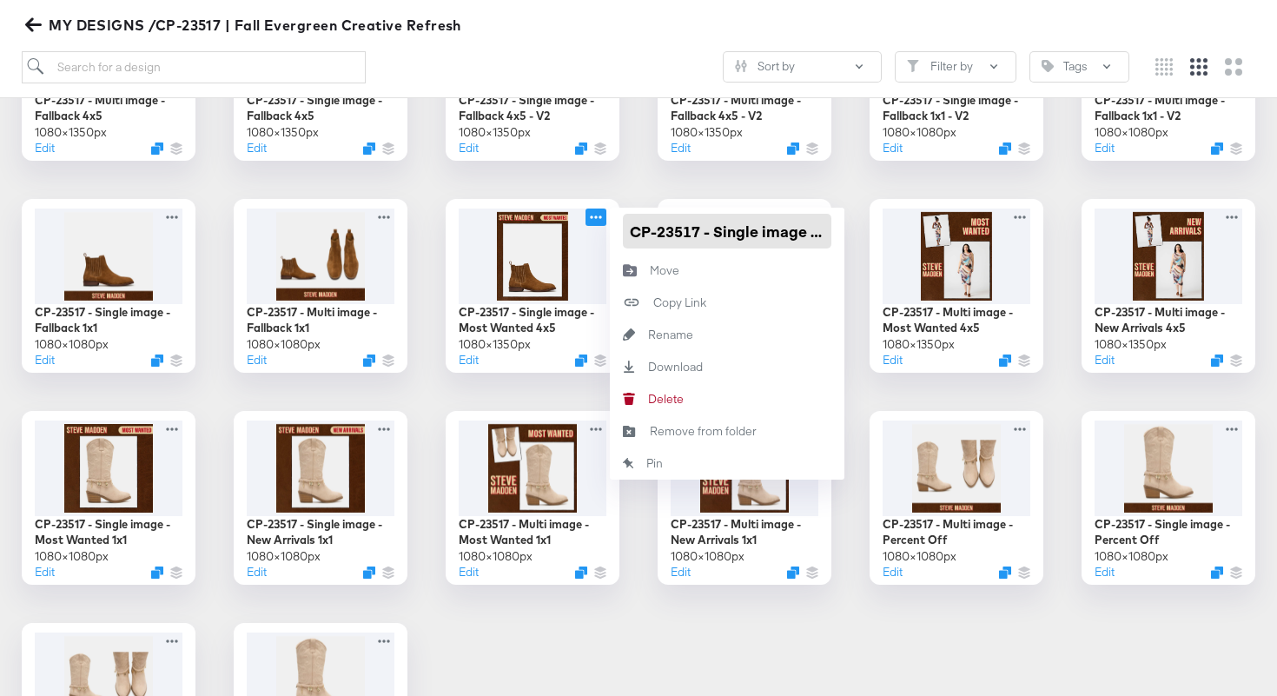
click at [630, 223] on input "CP-23517 - Single image - Most Wanted 4x5" at bounding box center [727, 231] width 208 height 35
click at [427, 219] on div "CP-23517 - Multi image - Fallback 4x5 1080 × 1350 px Edit CP-23517 - Single ima…" at bounding box center [638, 392] width 1242 height 810
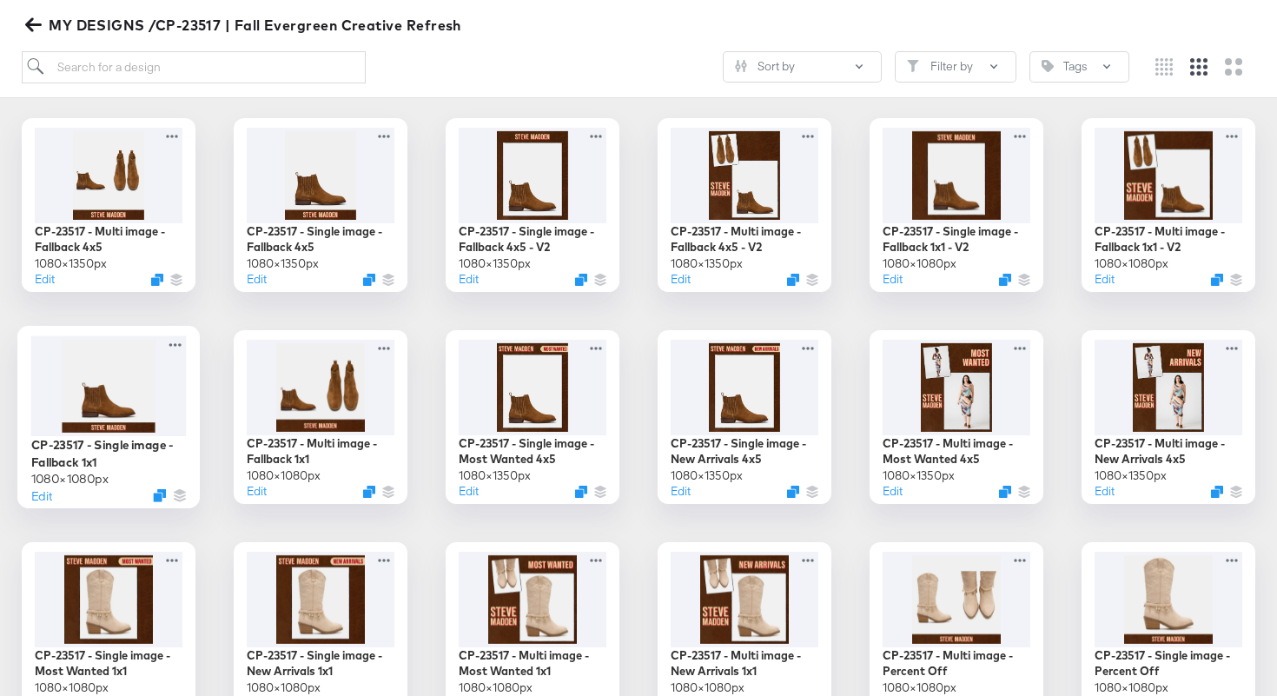
scroll to position [263, 0]
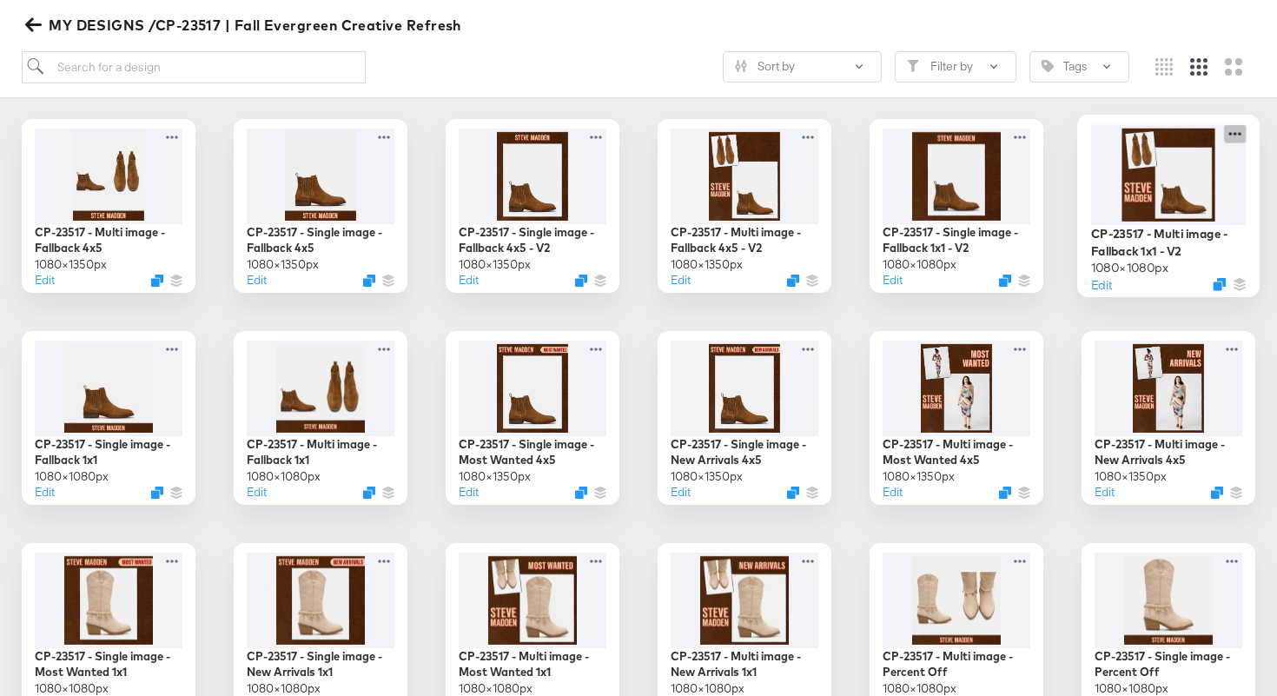
click at [1230, 136] on icon at bounding box center [1235, 133] width 22 height 18
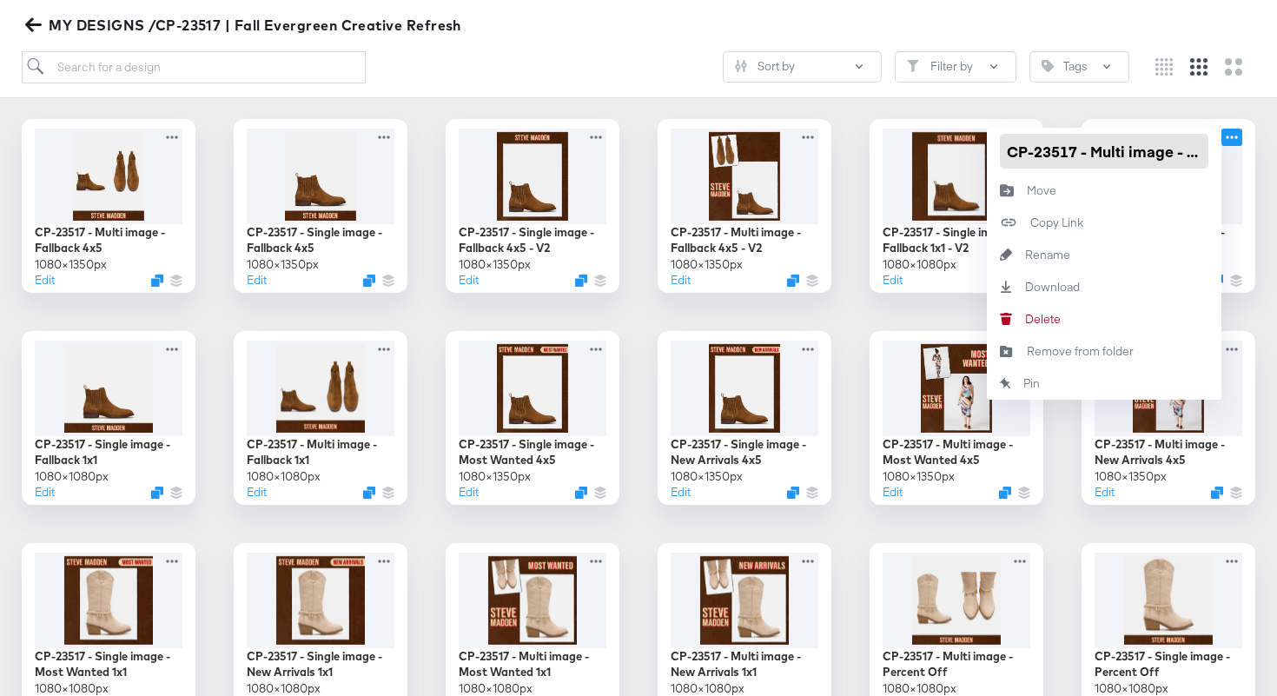
click at [1103, 151] on input "CP-23517 - Multi image - Fallback 1x1 - V2" at bounding box center [1104, 151] width 208 height 35
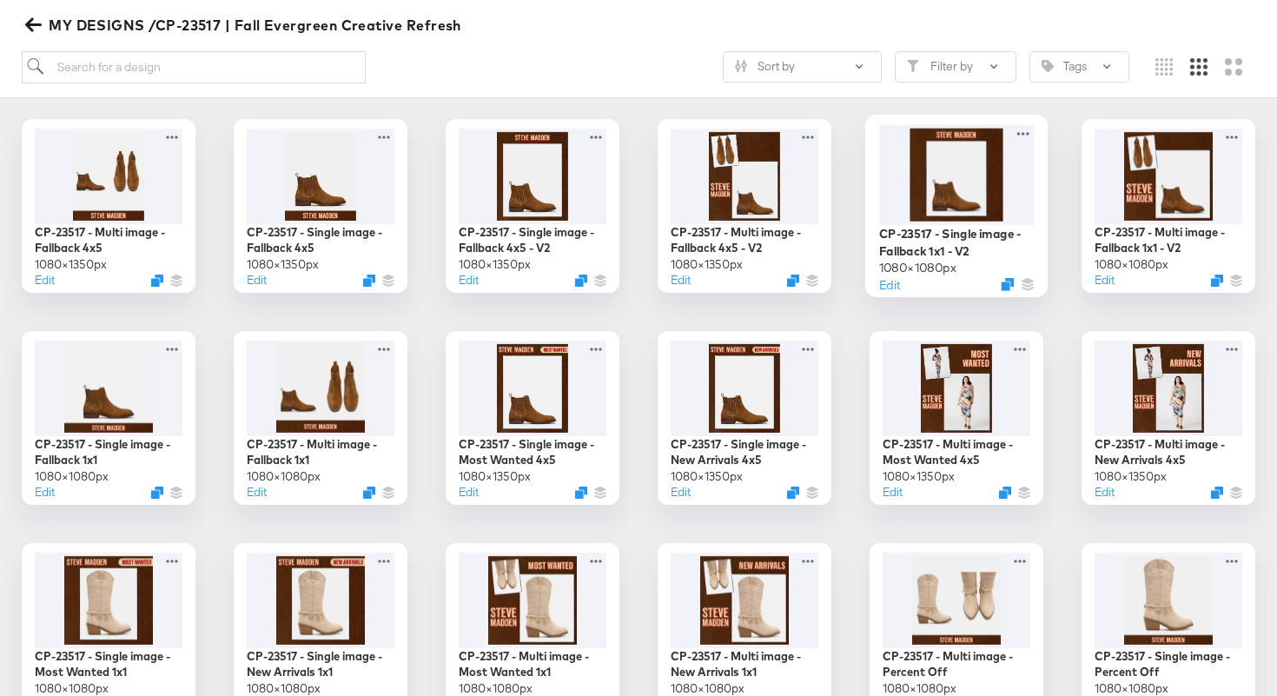
click at [895, 146] on div at bounding box center [956, 174] width 155 height 100
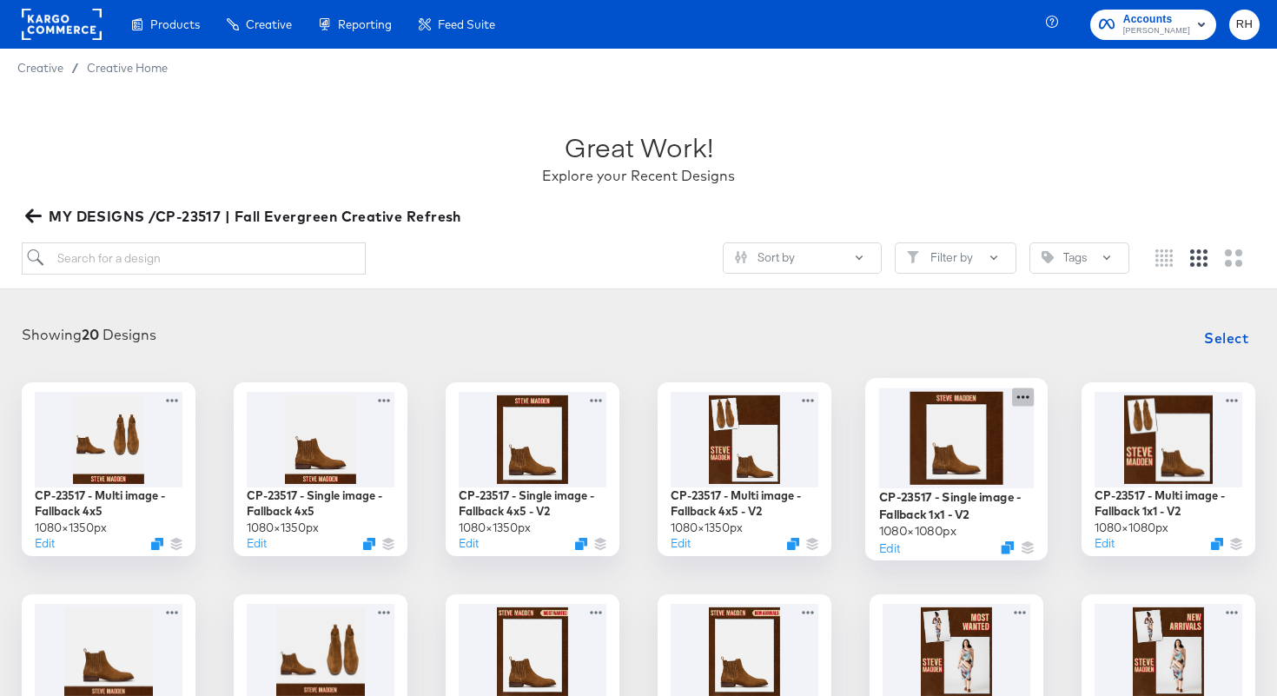
click at [1023, 394] on icon at bounding box center [1023, 396] width 22 height 18
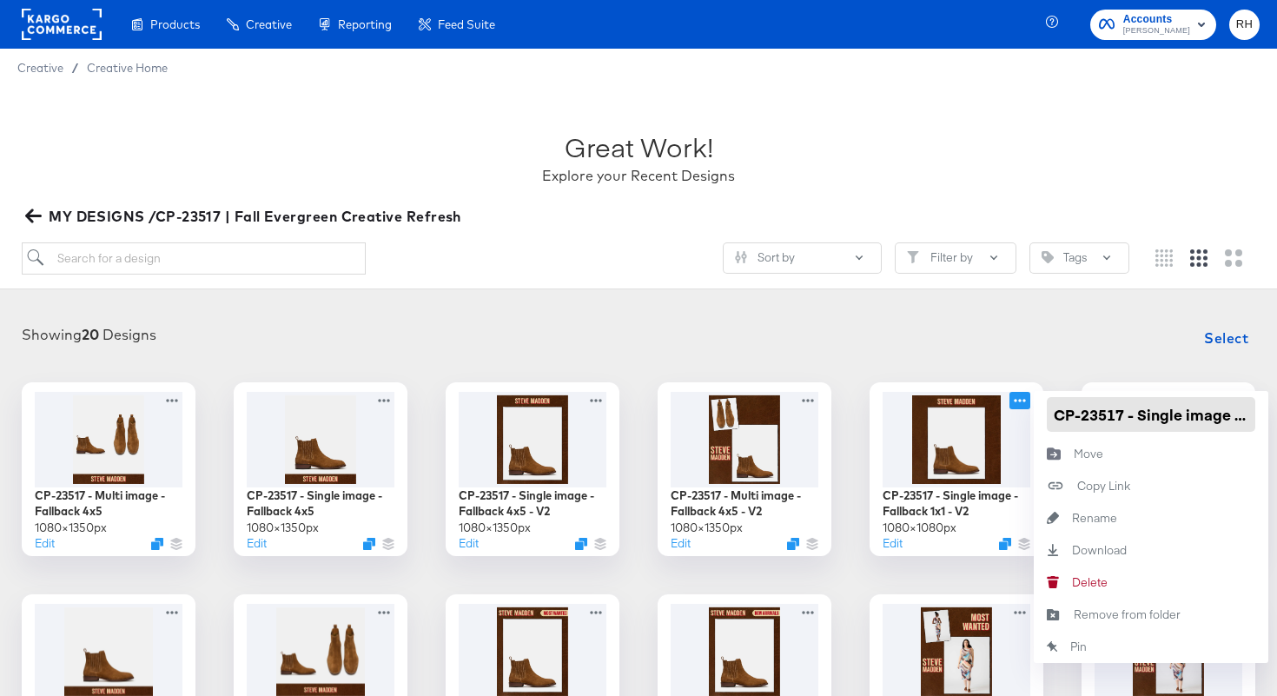
click at [1055, 412] on input "CP-23517 - Single image - Fallback 1x1 - V2" at bounding box center [1151, 414] width 208 height 35
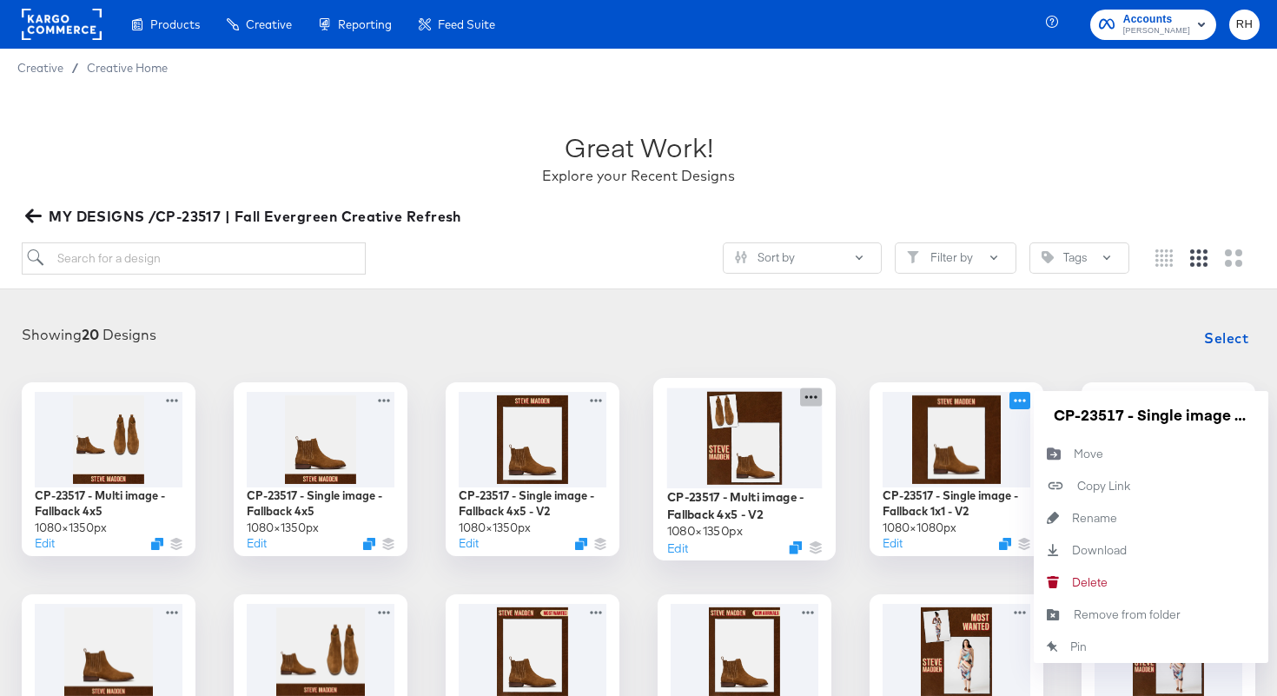
click at [804, 396] on icon at bounding box center [811, 396] width 22 height 18
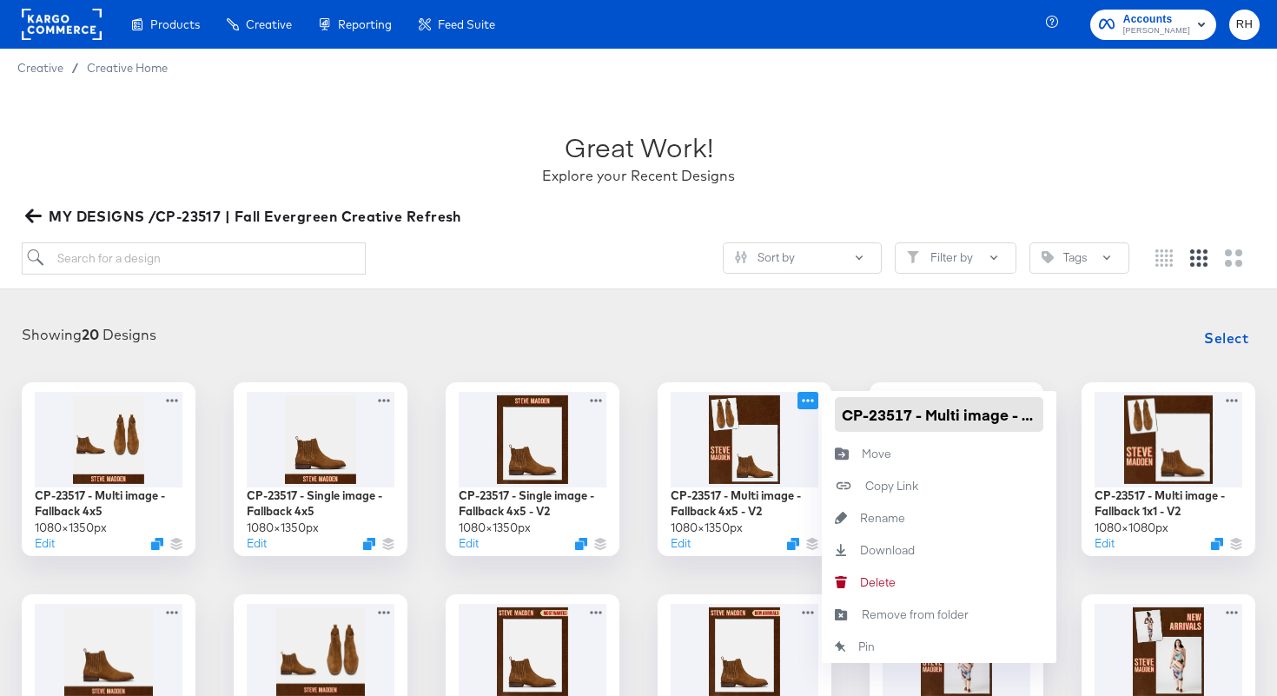
click at [841, 407] on input "CP-23517 - Multi image - Fallback 4x5 - V2" at bounding box center [939, 414] width 208 height 35
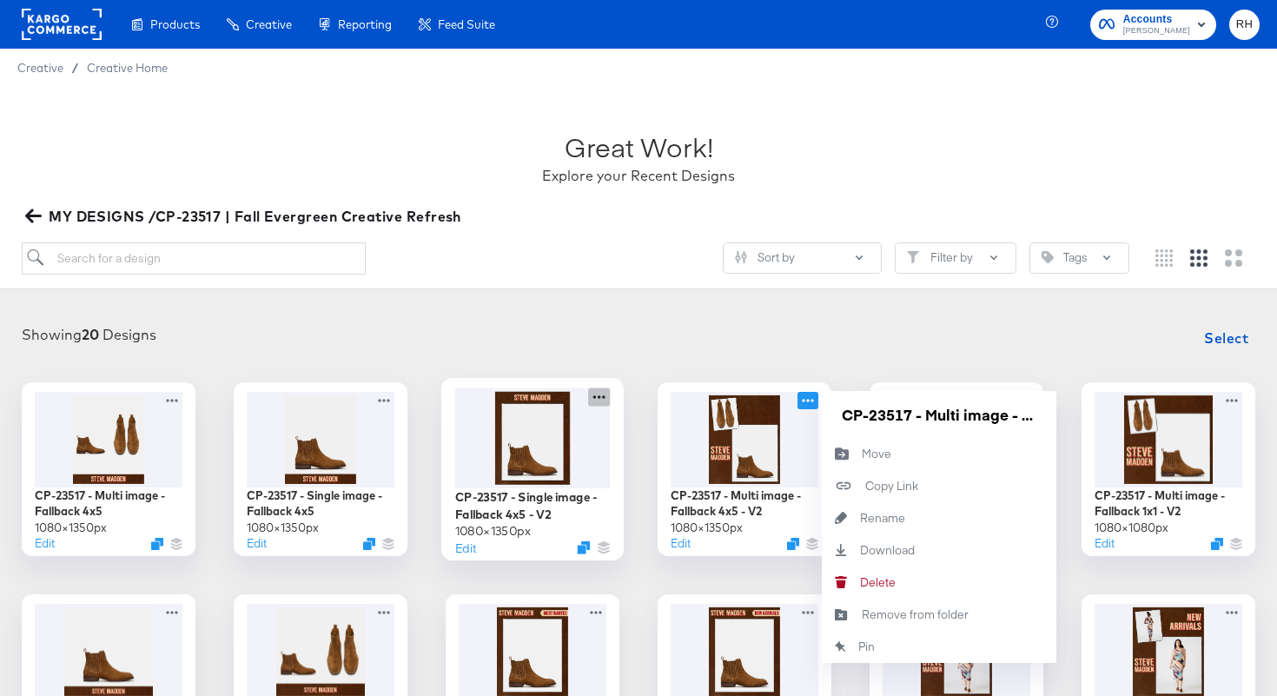
click at [601, 391] on icon at bounding box center [599, 396] width 22 height 18
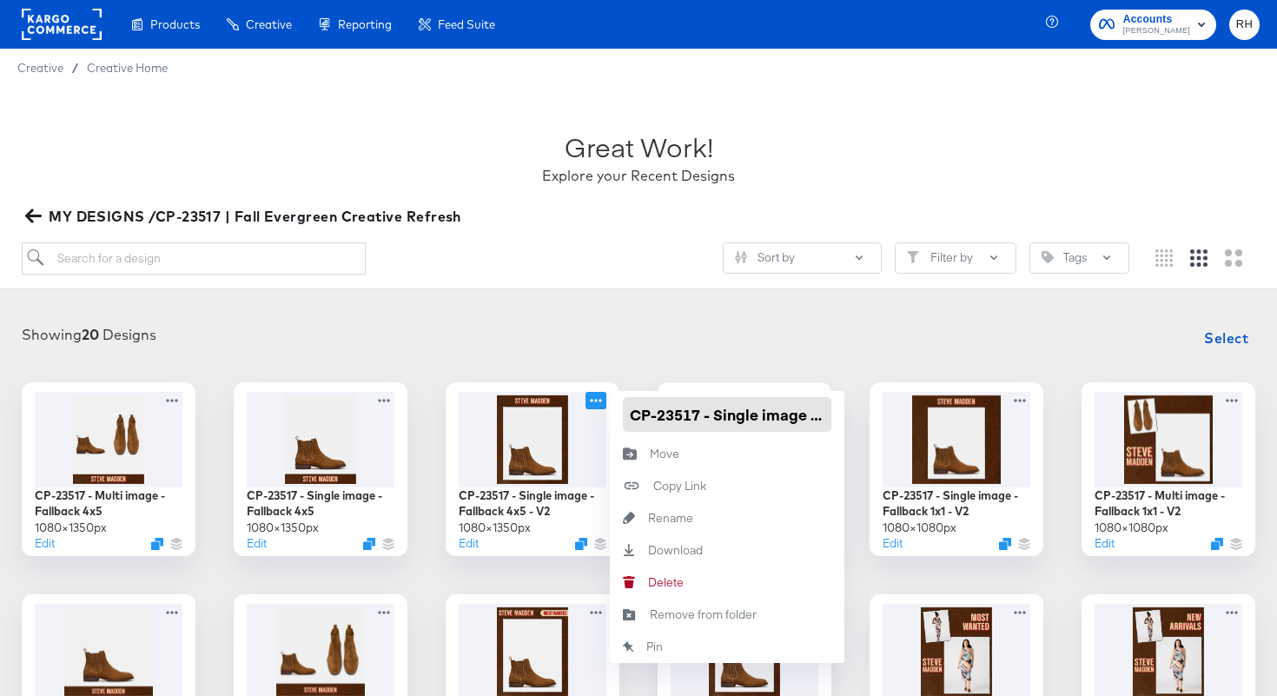
click at [631, 413] on input "CP-23517 - Single image - Fallback 4x5 - V2" at bounding box center [727, 414] width 208 height 35
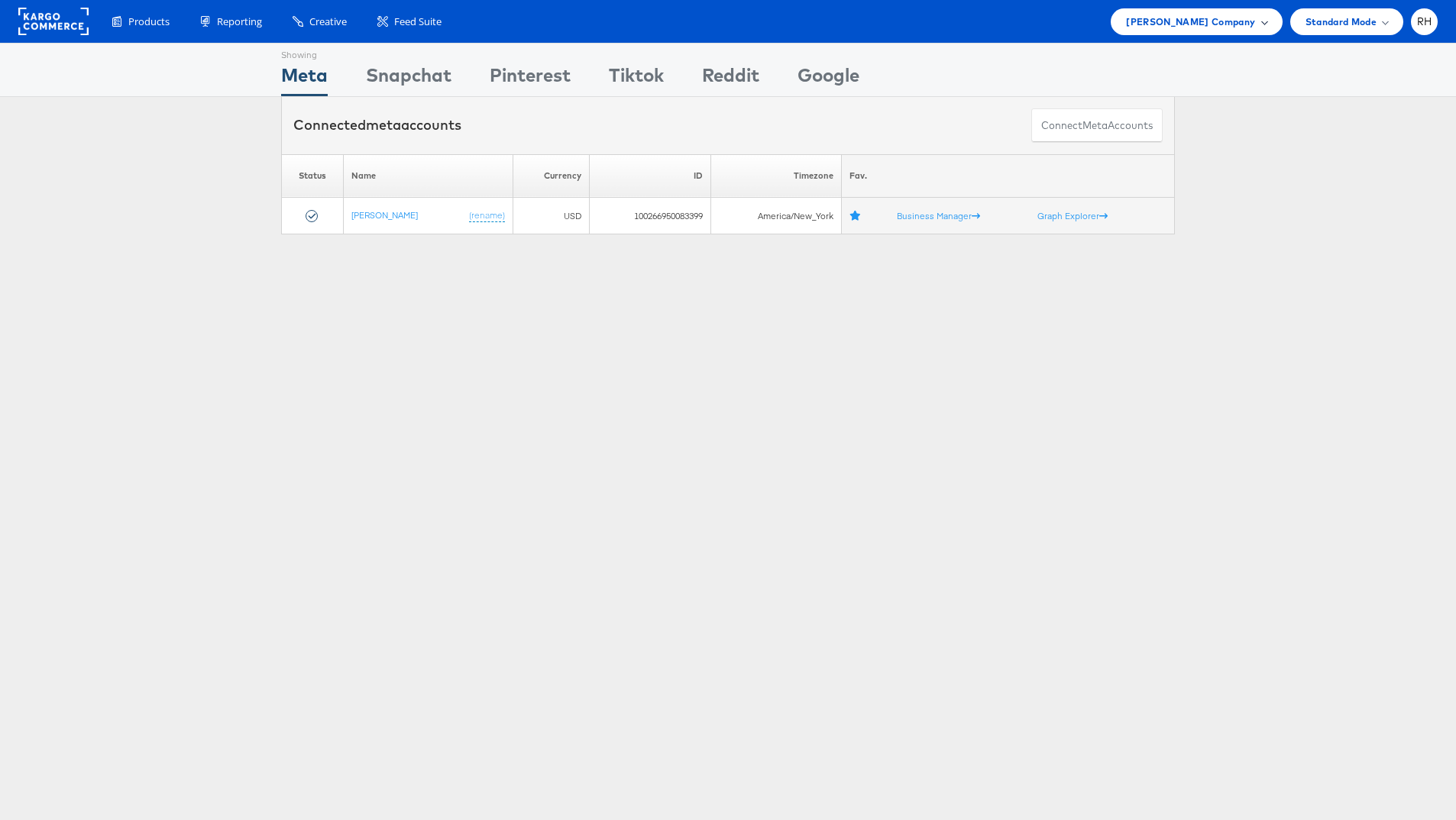
click at [1166, 18] on span "Steve Madden Company" at bounding box center [1190, 22] width 129 height 16
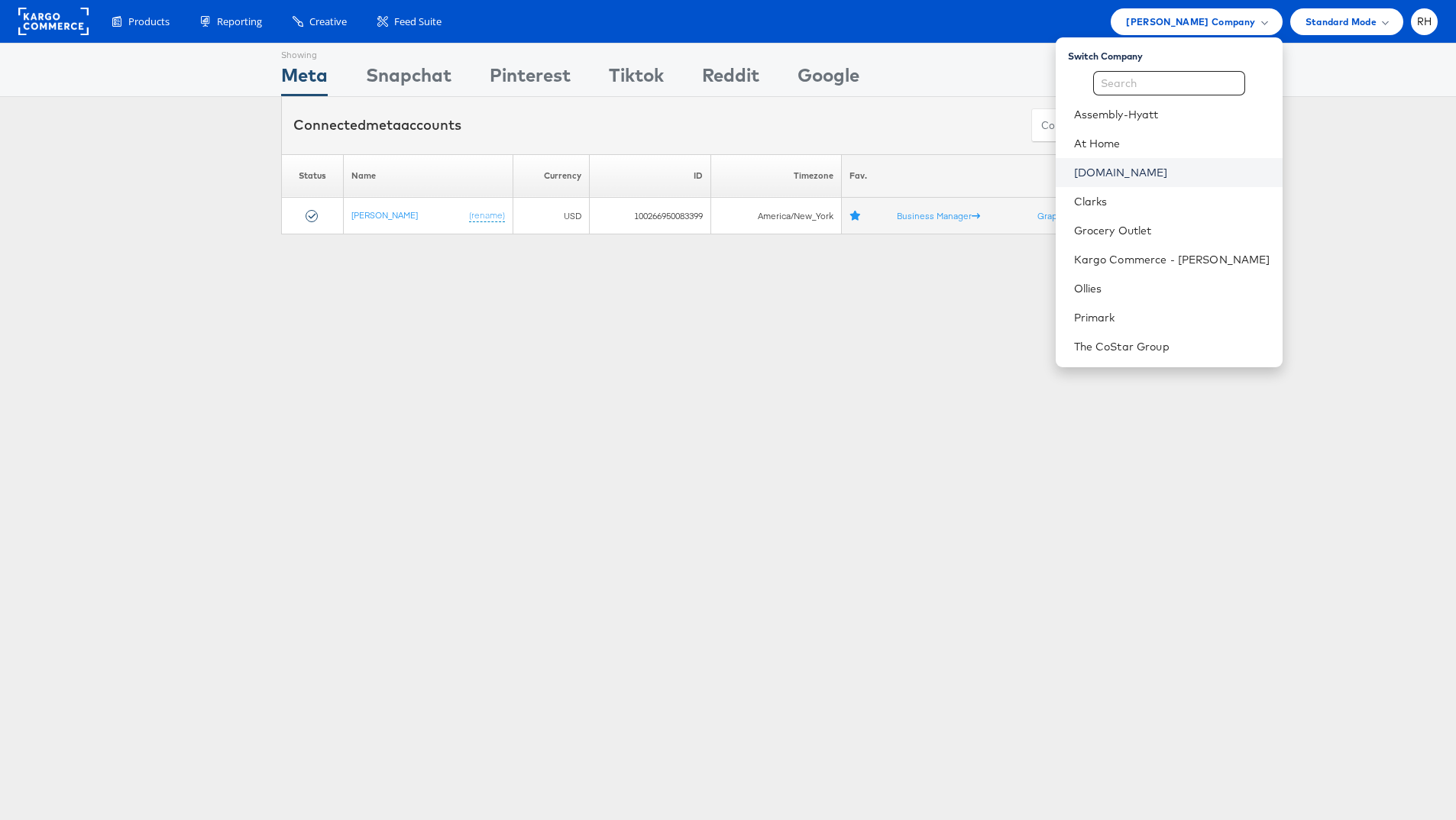
click at [1152, 172] on link "Cars.com" at bounding box center [1171, 172] width 196 height 15
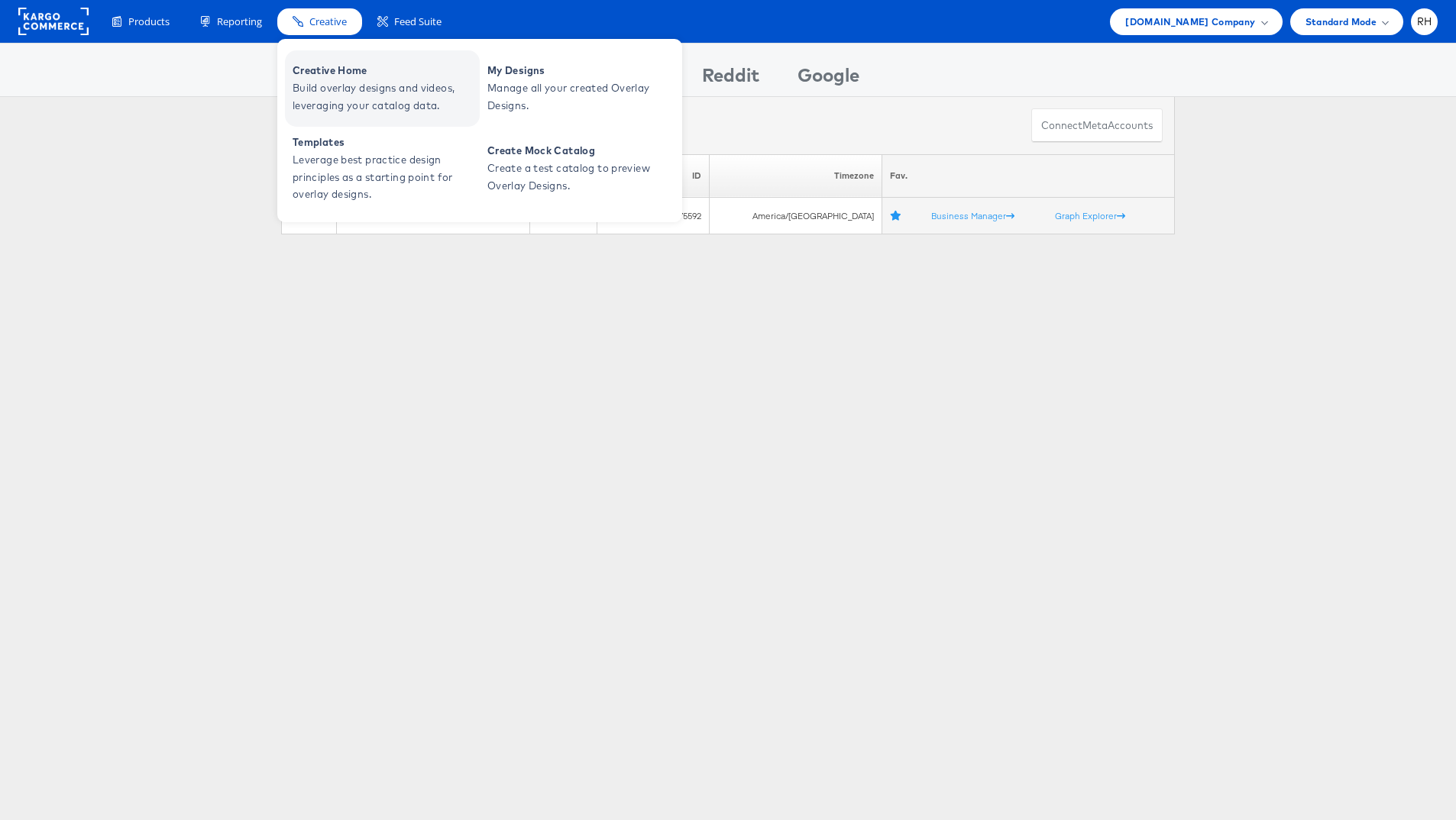
click at [329, 77] on span "Creative Home" at bounding box center [384, 70] width 183 height 18
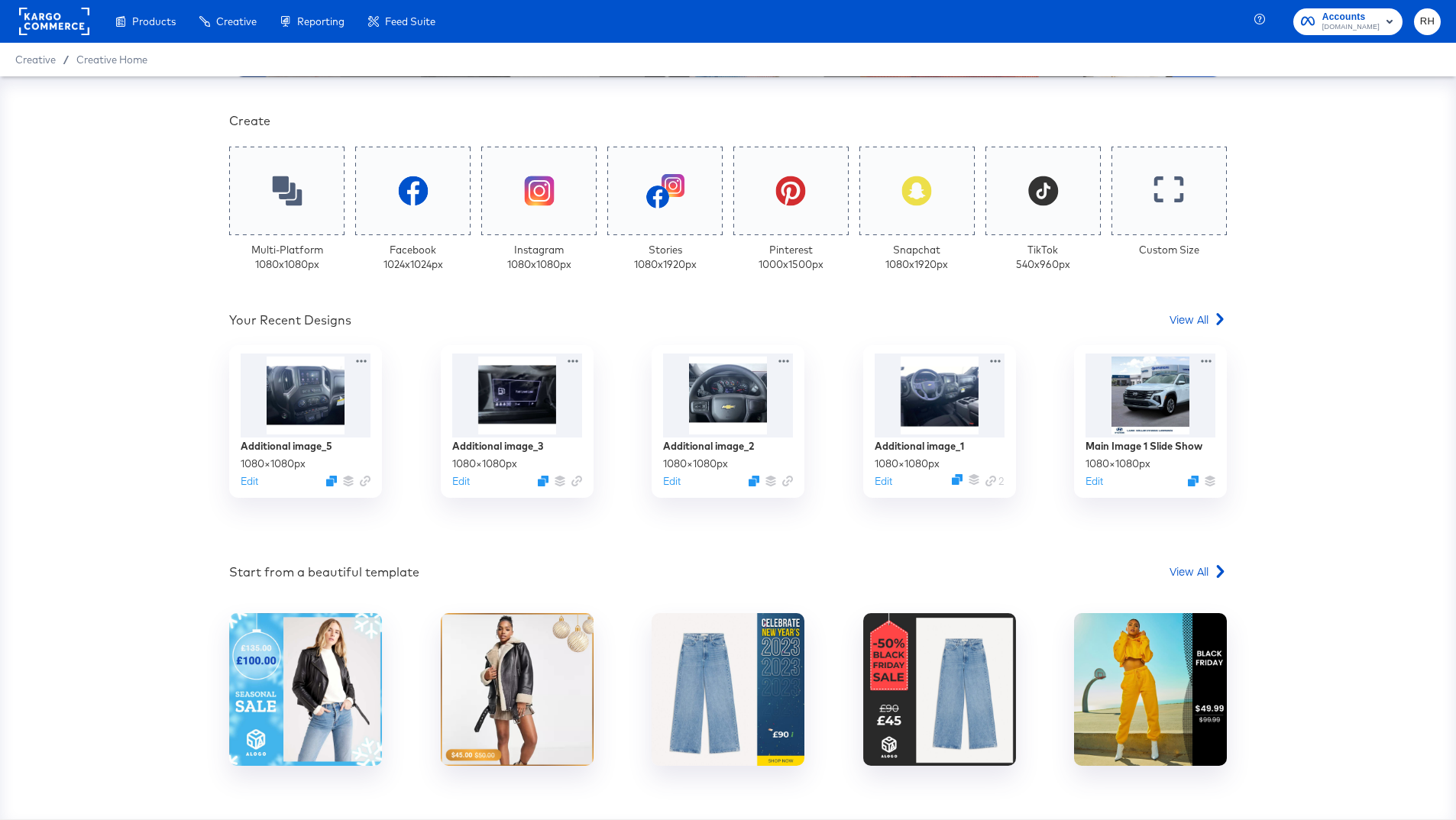
scroll to position [363, 0]
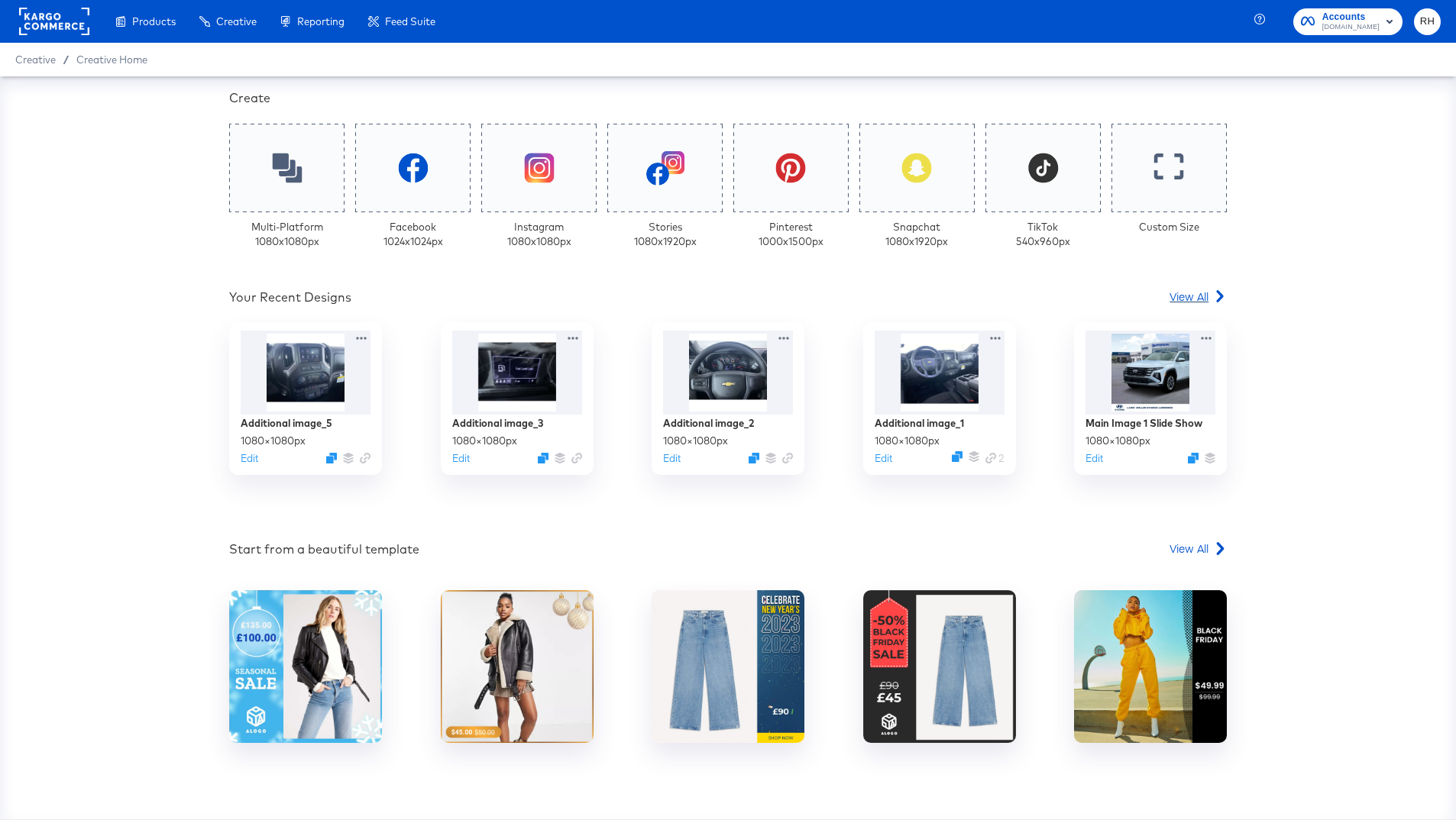
click at [1176, 300] on span "View All" at bounding box center [1189, 295] width 39 height 15
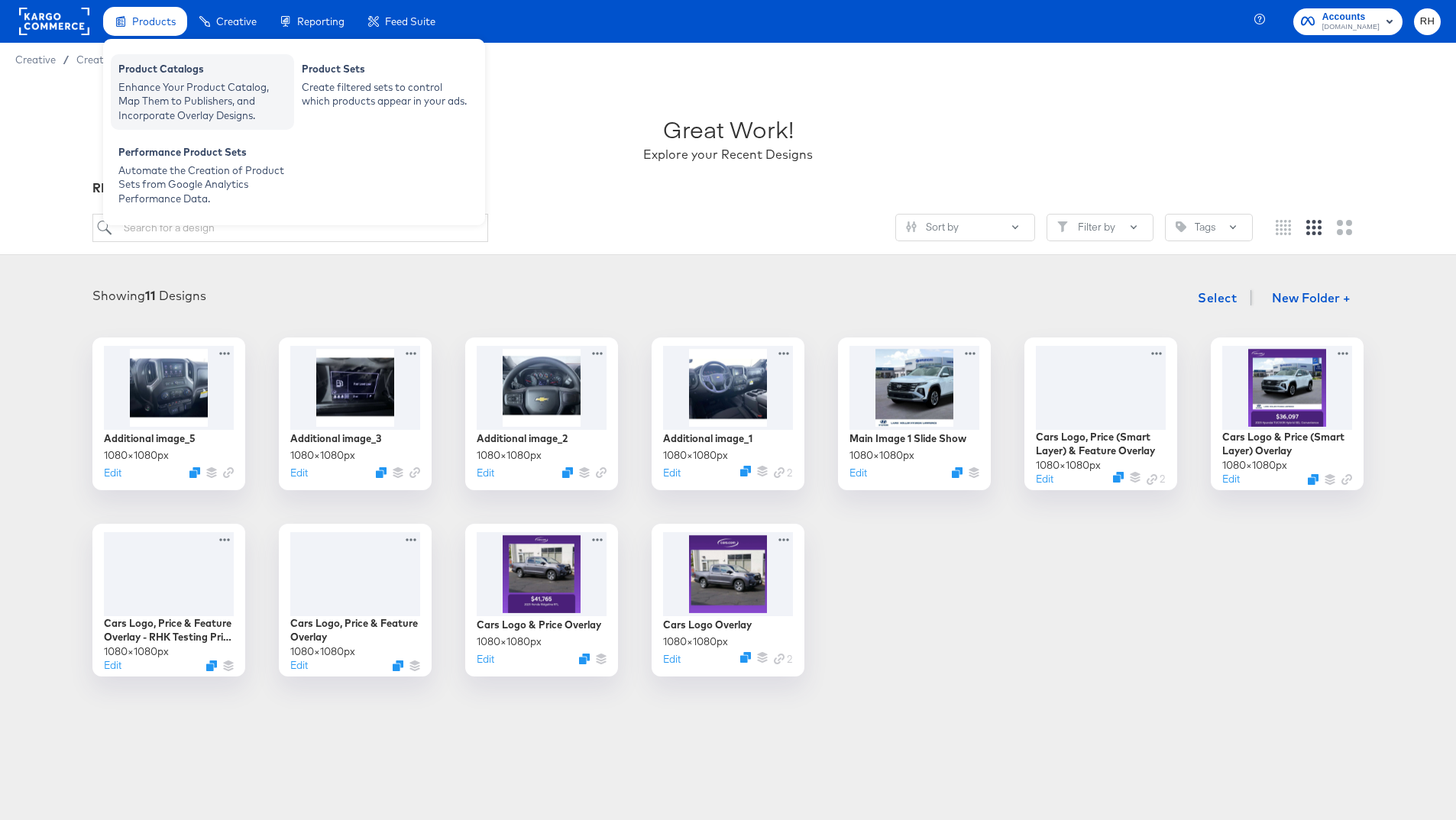
click at [172, 97] on div "Enhance Your Product Catalog, Map Them to Publishers, and Incorporate Overlay D…" at bounding box center [202, 101] width 168 height 43
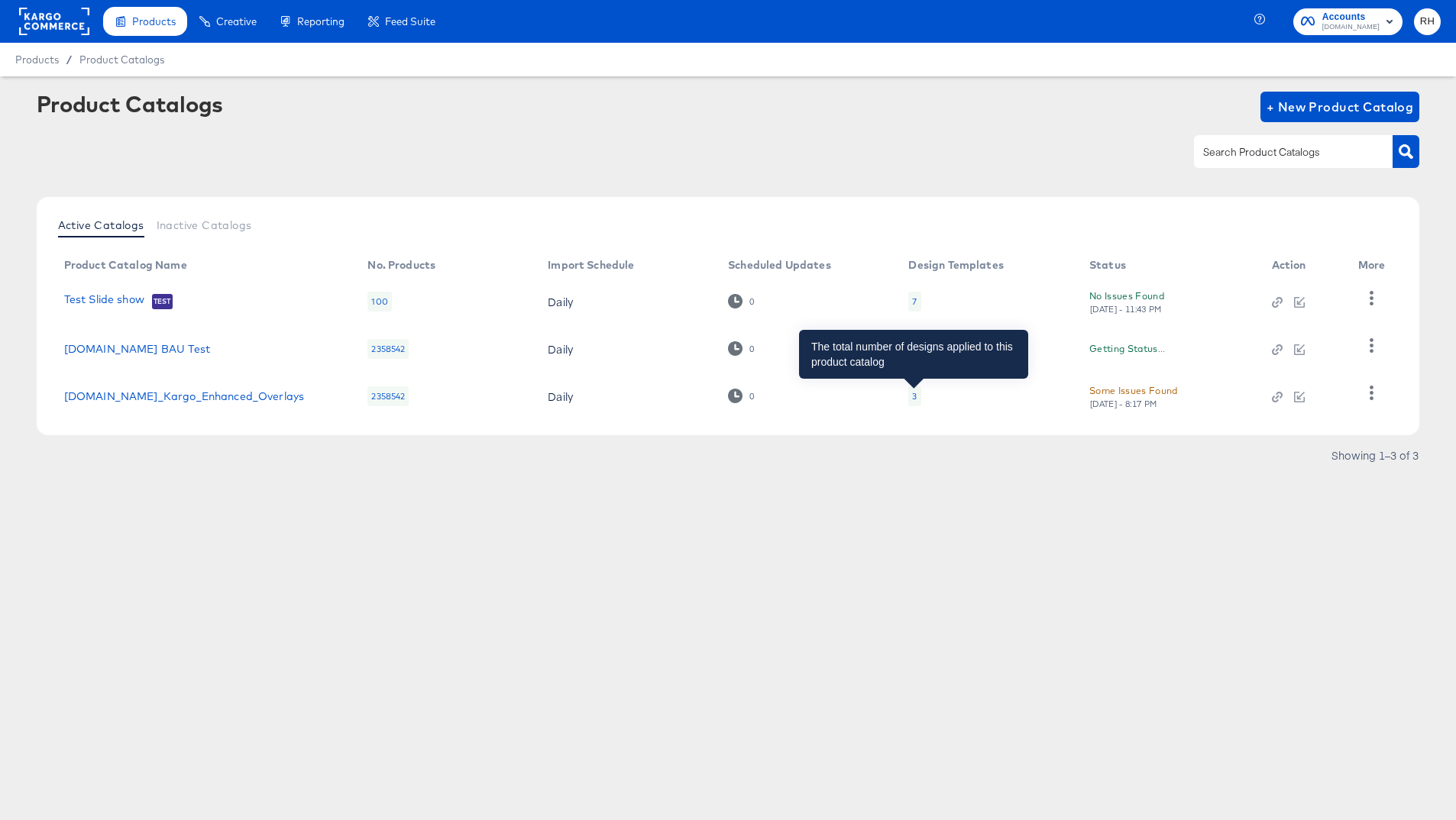
click at [913, 393] on div "3" at bounding box center [914, 396] width 4 height 12
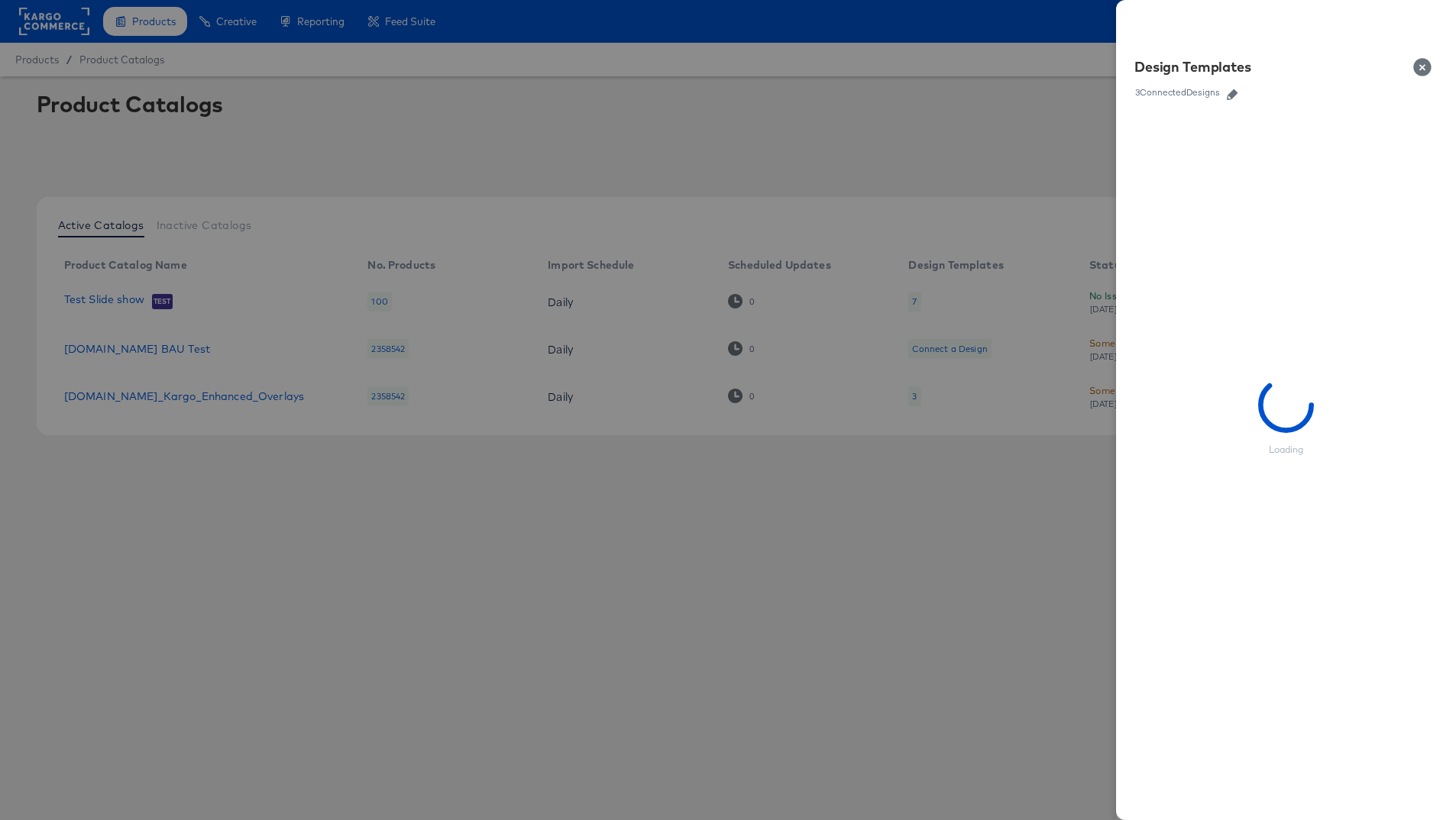
click at [1233, 95] on icon "button" at bounding box center [1232, 95] width 11 height 11
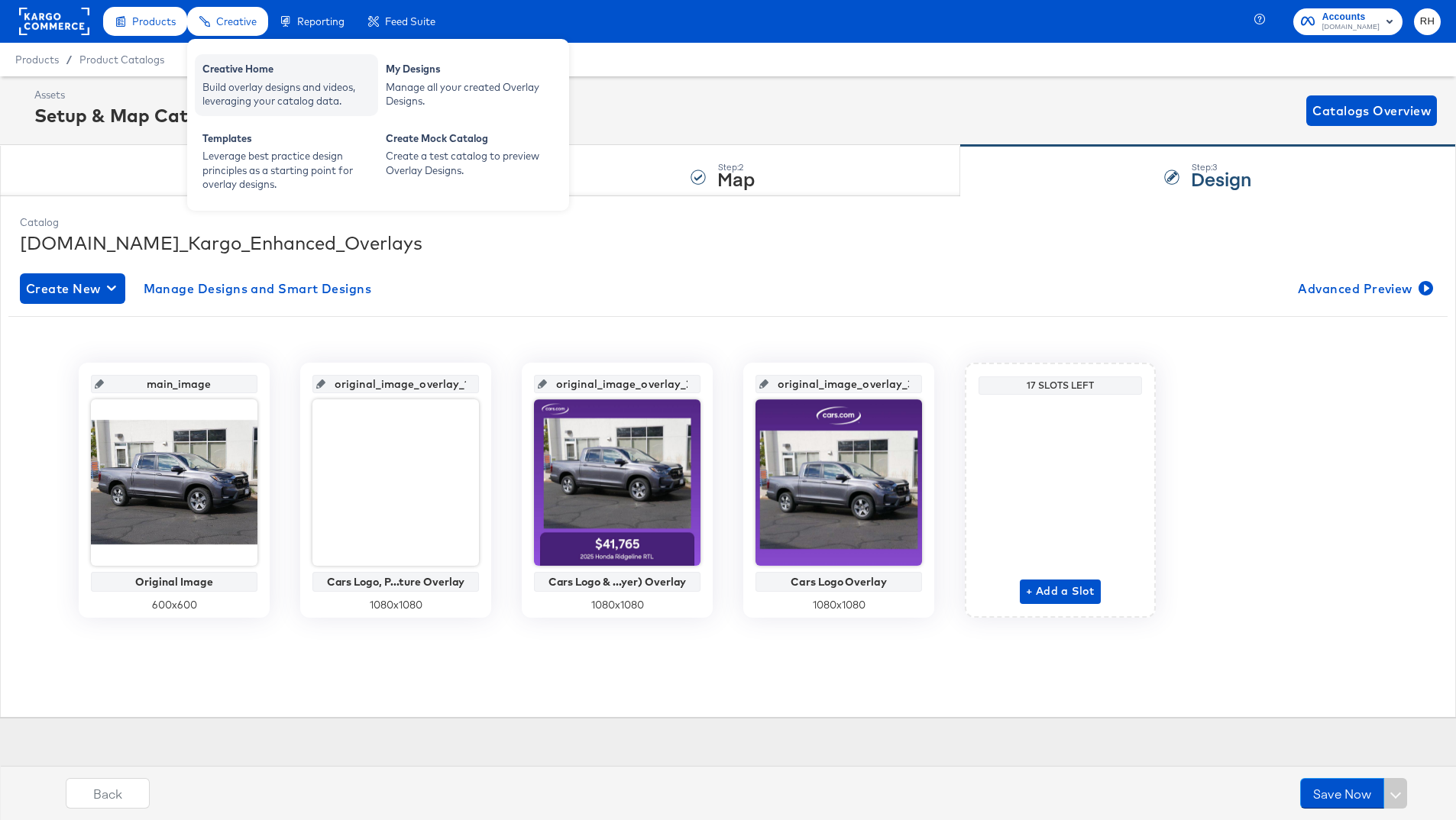
click at [218, 69] on div "Creative Home" at bounding box center [286, 70] width 168 height 18
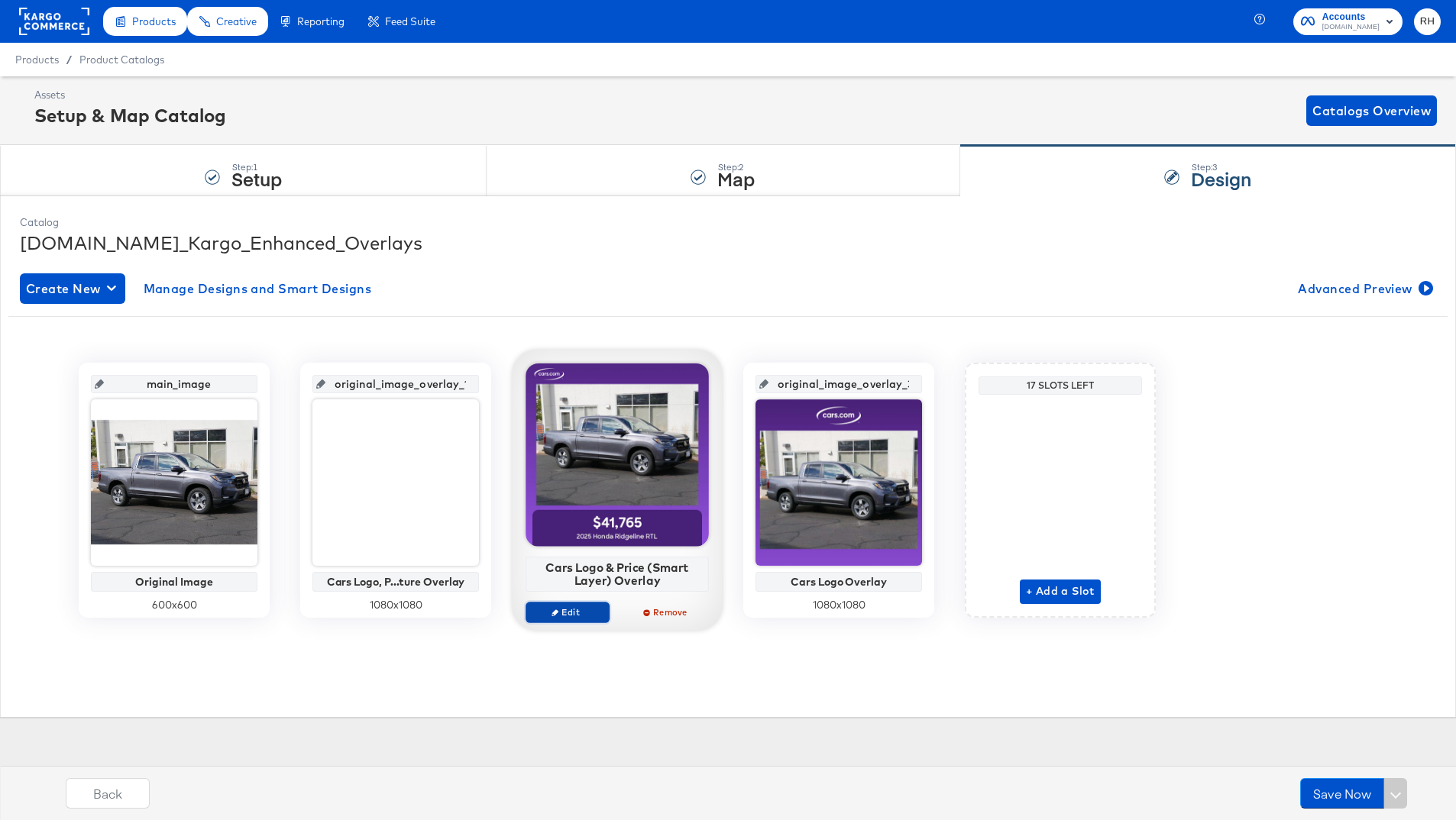
click at [579, 614] on span "Edit" at bounding box center [567, 612] width 70 height 11
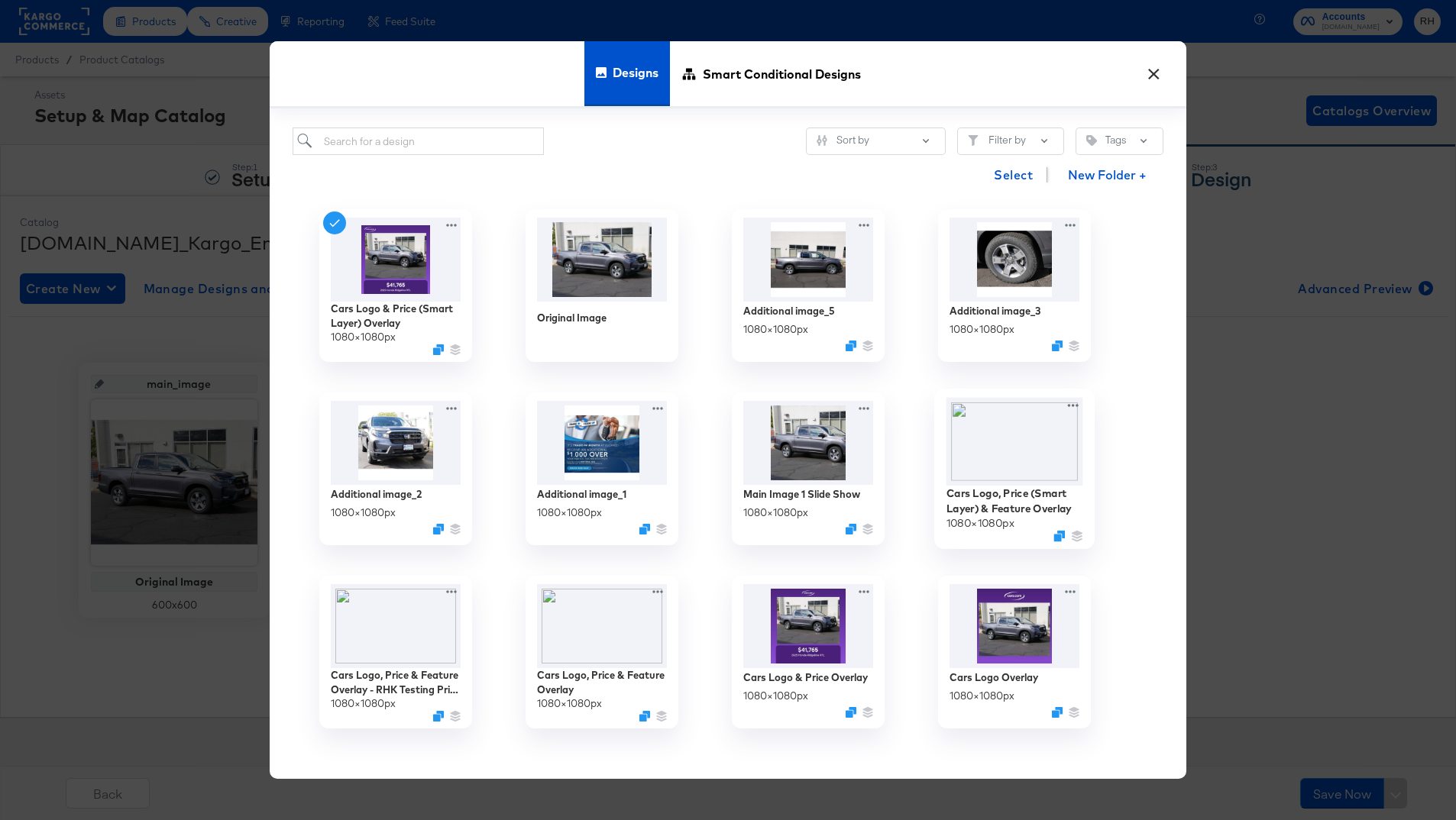
scroll to position [2, 0]
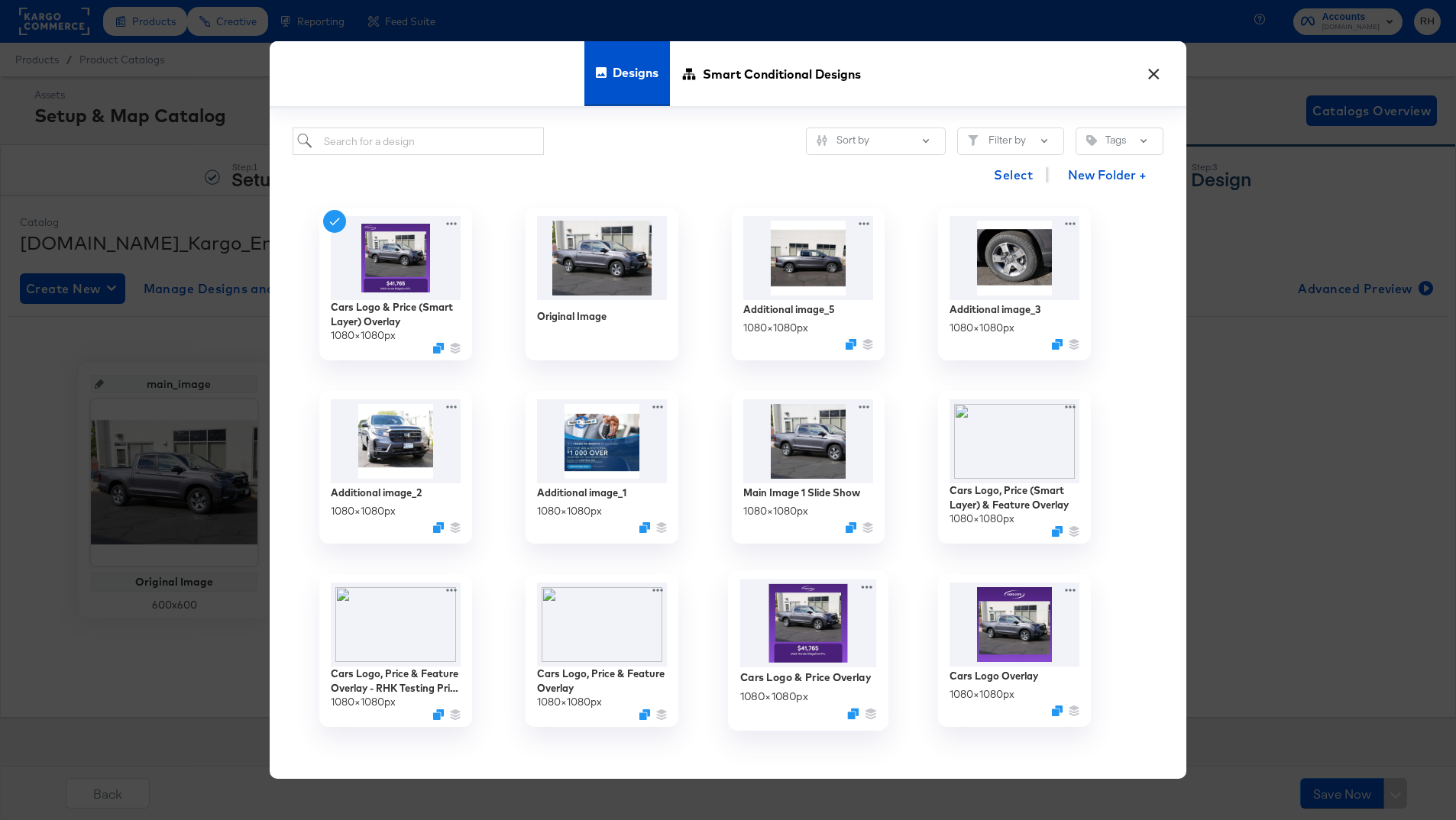
click at [823, 635] on img at bounding box center [808, 623] width 136 height 89
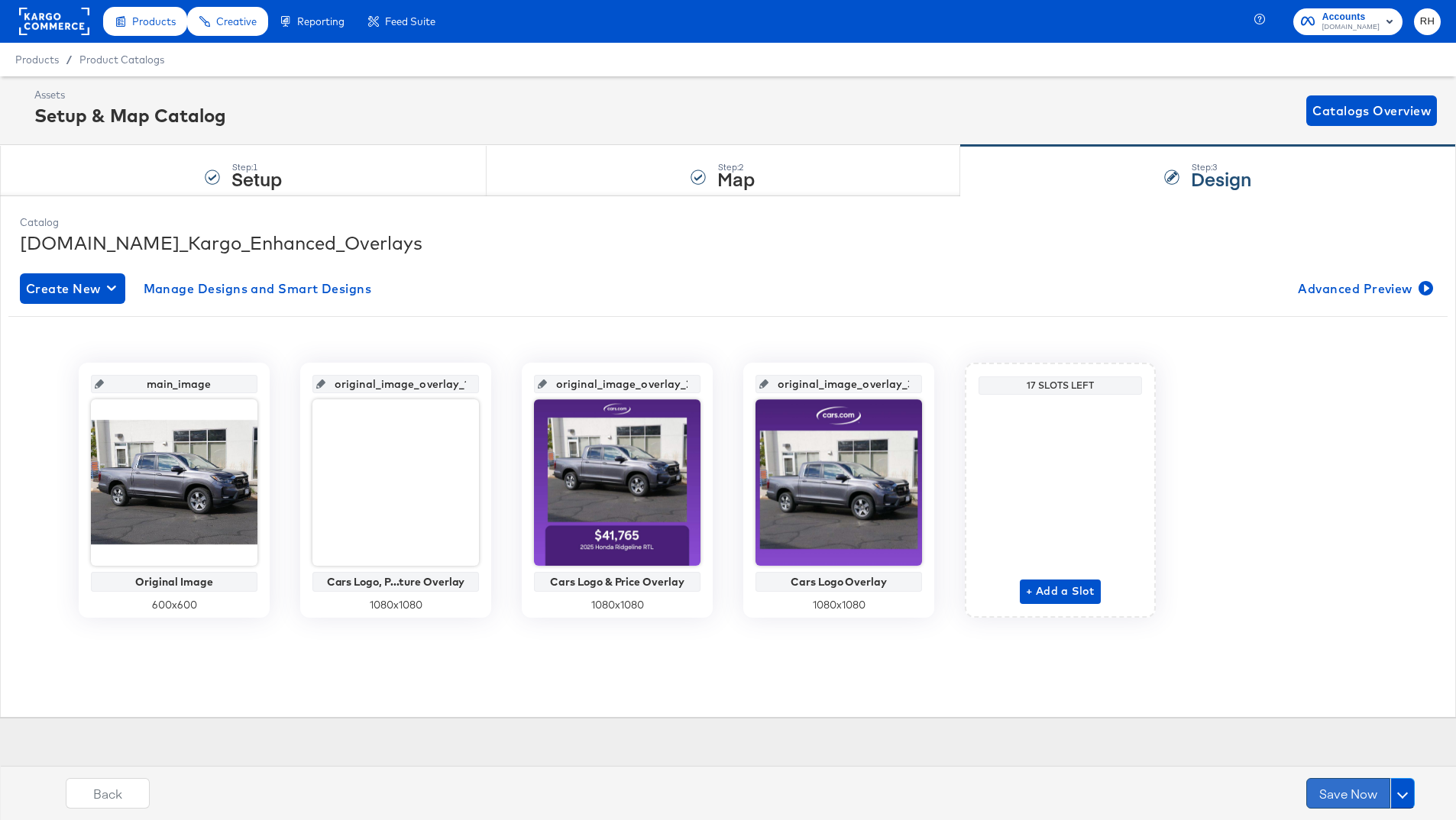
click at [1343, 792] on button "Save Now" at bounding box center [1348, 793] width 84 height 31
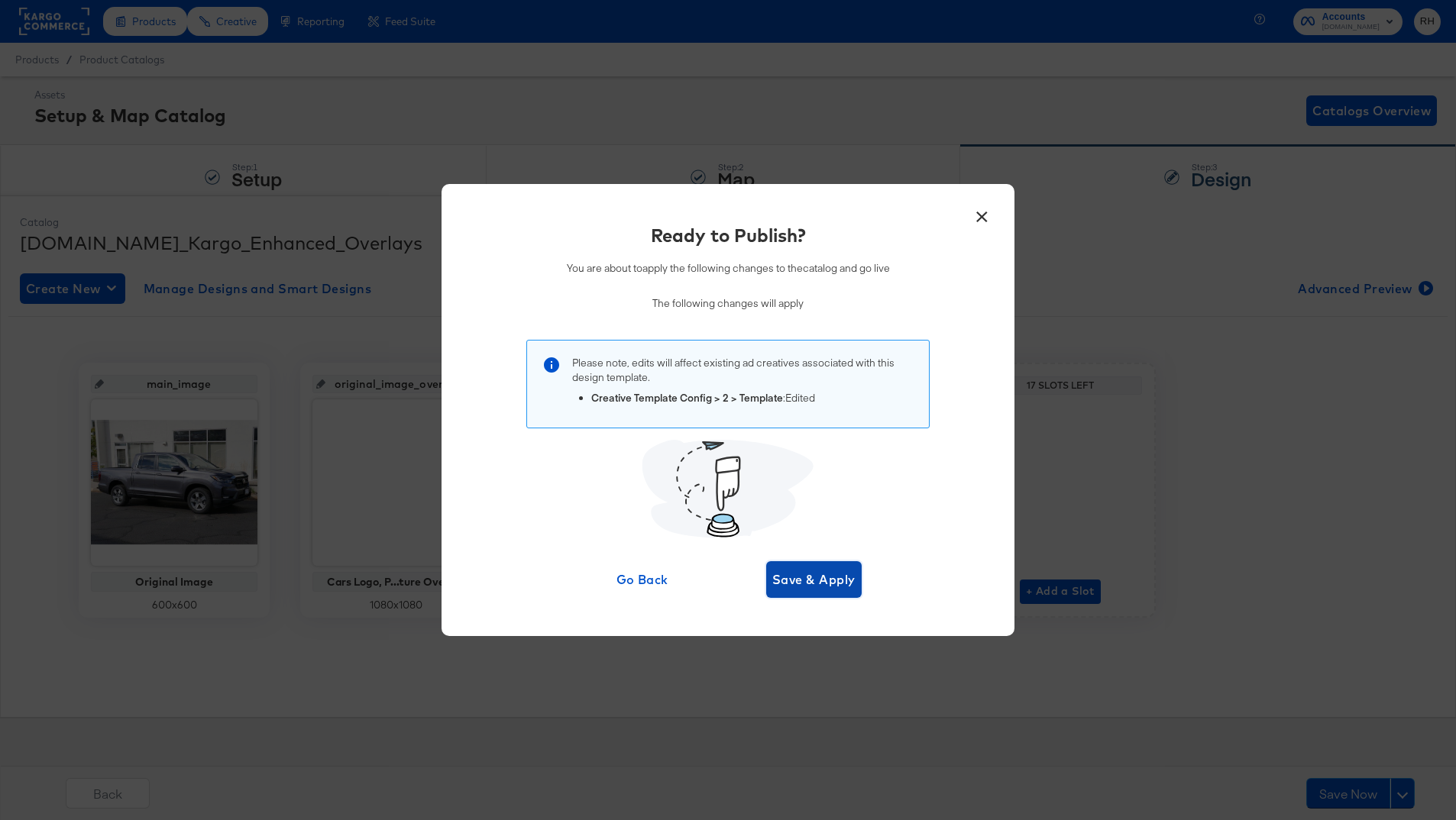
click at [794, 572] on span "Save & Apply" at bounding box center [813, 579] width 84 height 21
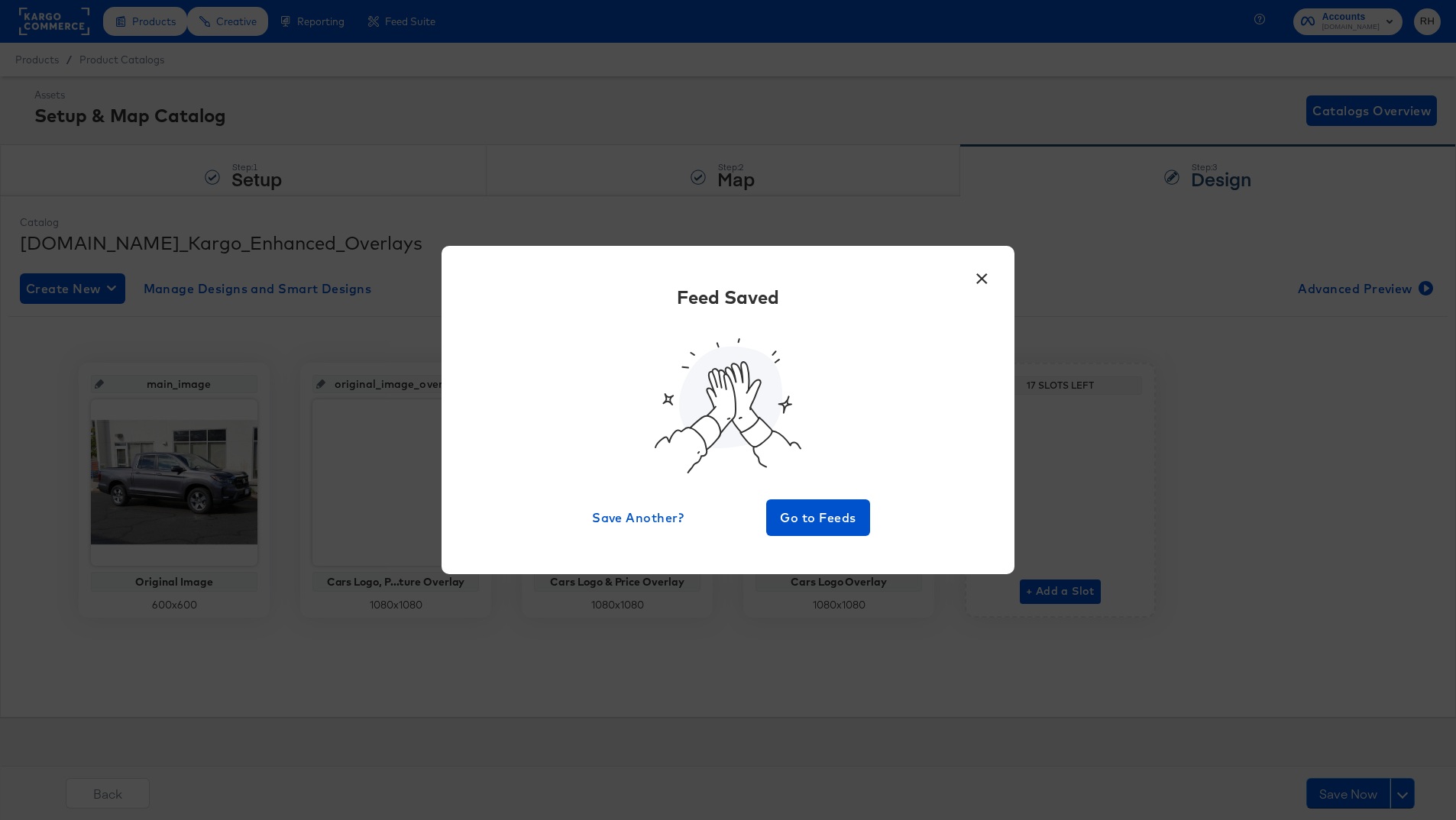
click at [976, 282] on button "×" at bounding box center [981, 274] width 27 height 27
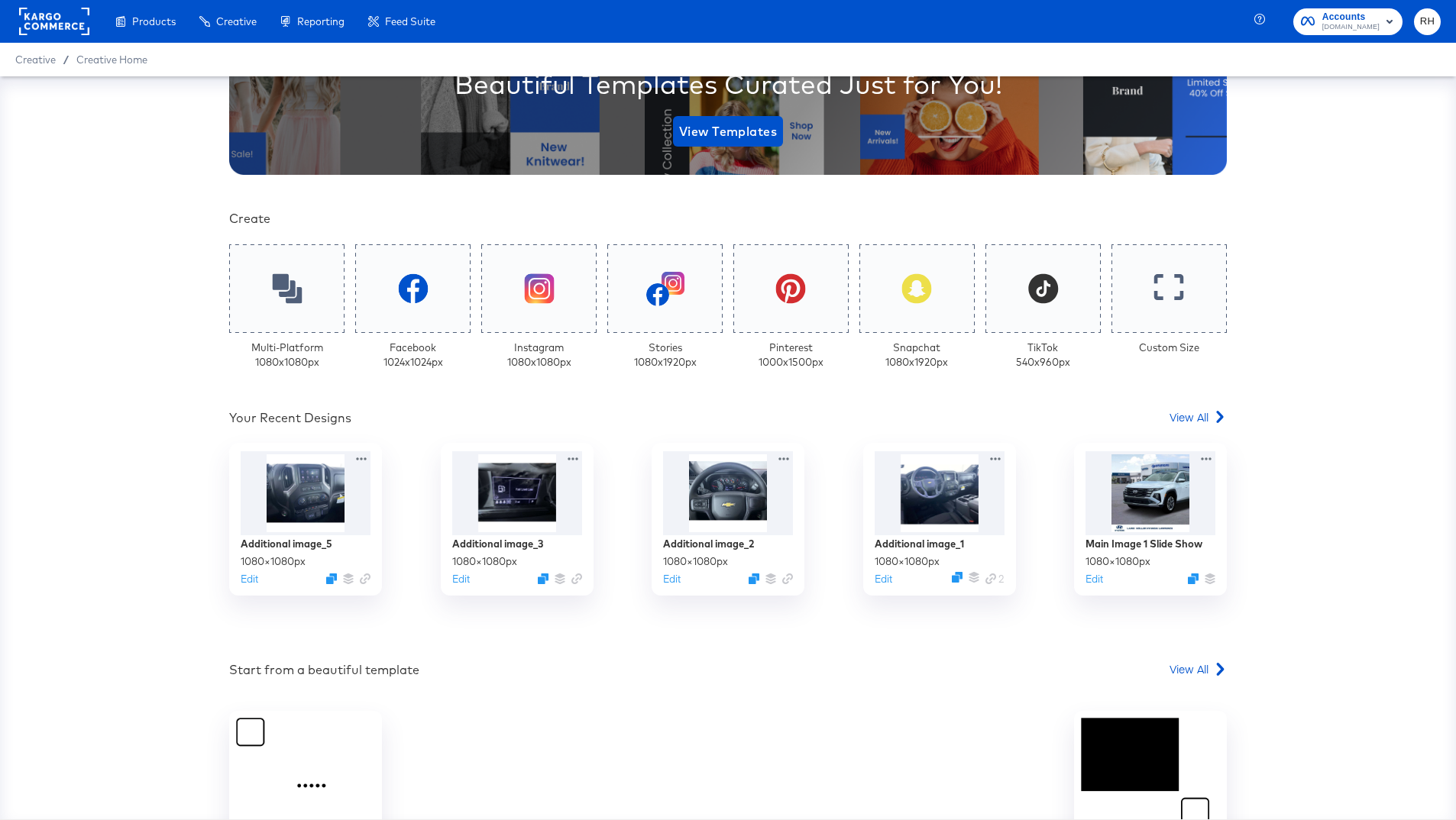
scroll to position [305, 0]
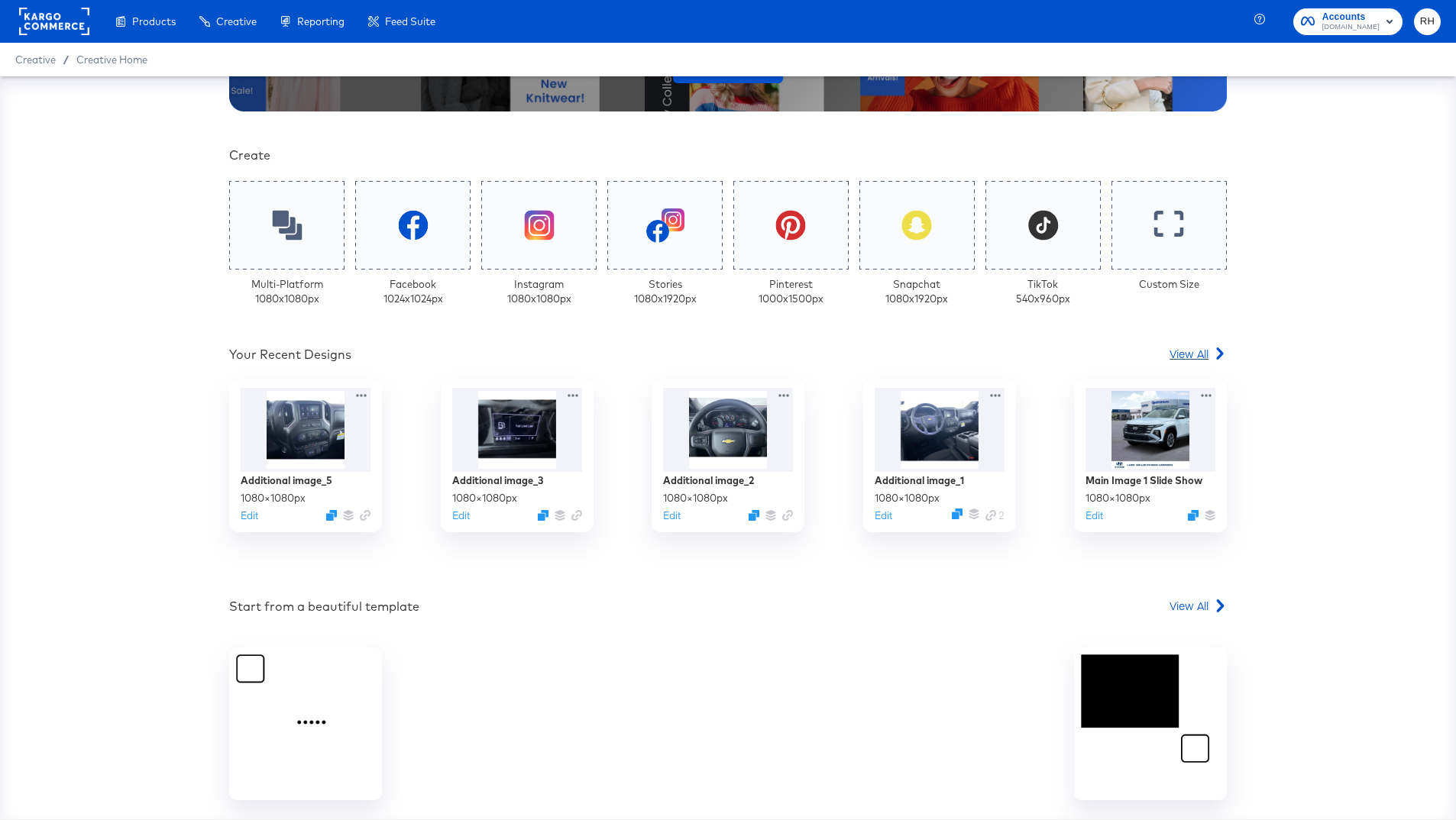
click at [1204, 358] on span "View All" at bounding box center [1189, 352] width 39 height 15
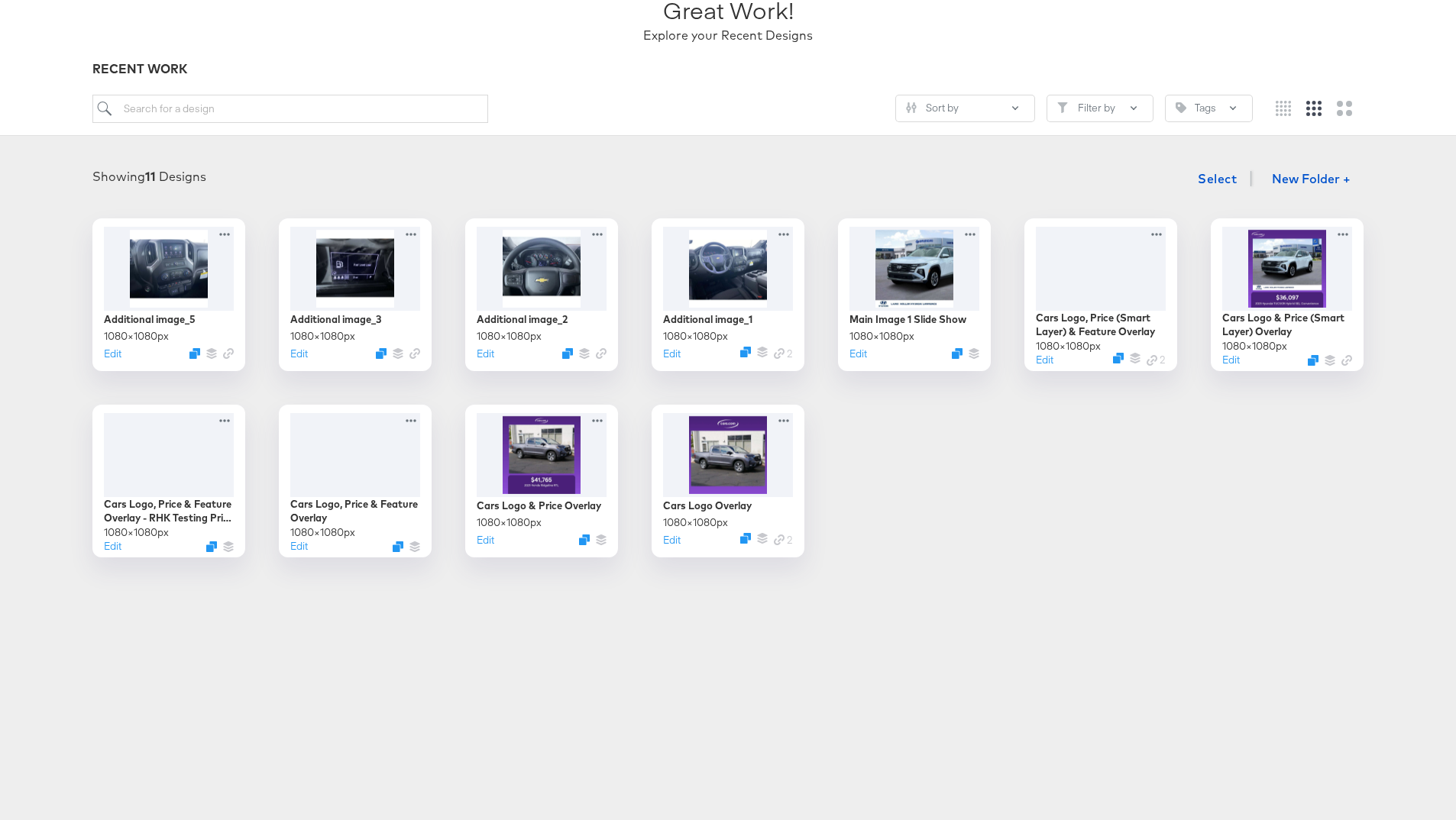
scroll to position [146, 0]
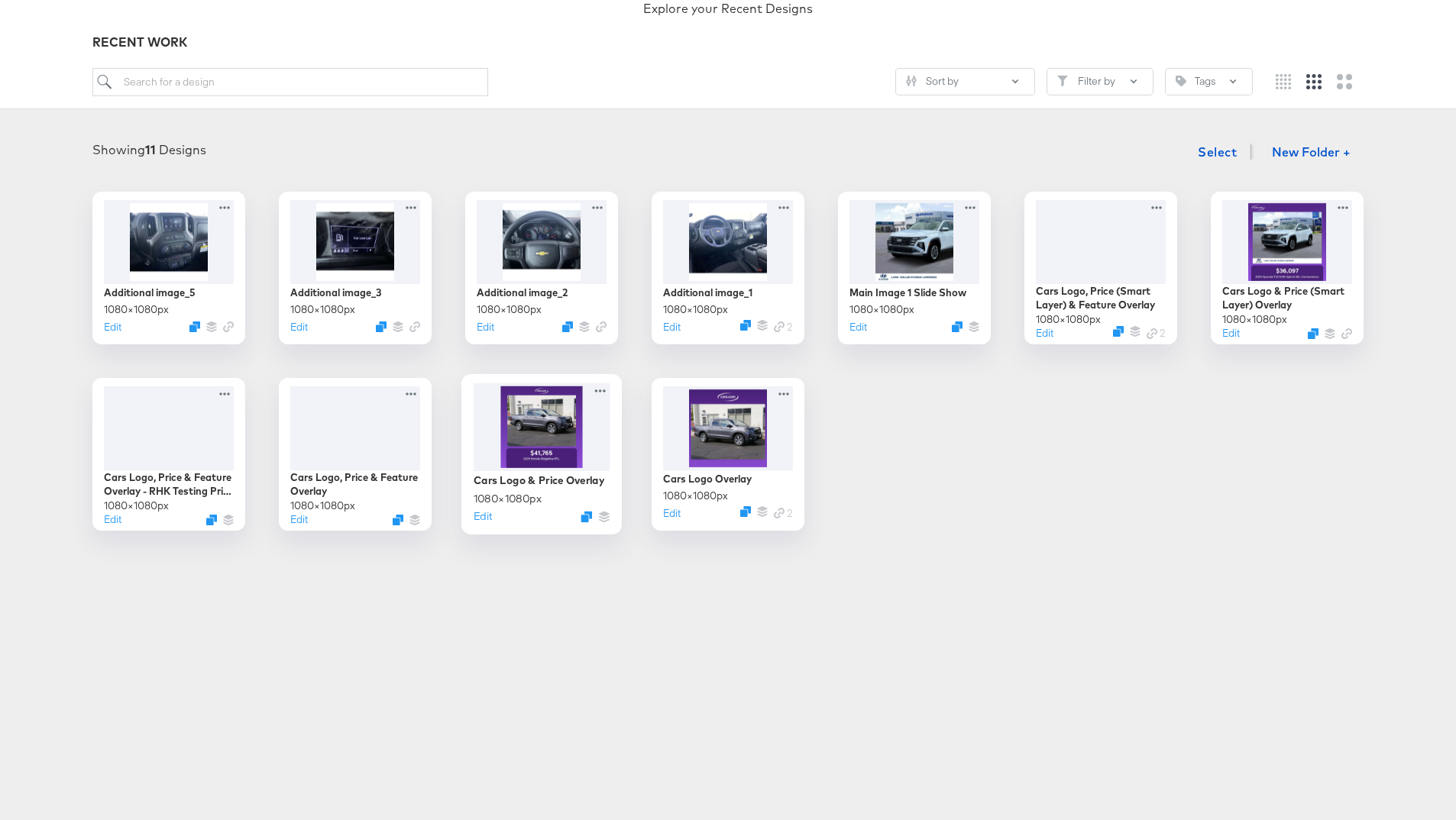
click at [571, 460] on div at bounding box center [542, 426] width 136 height 88
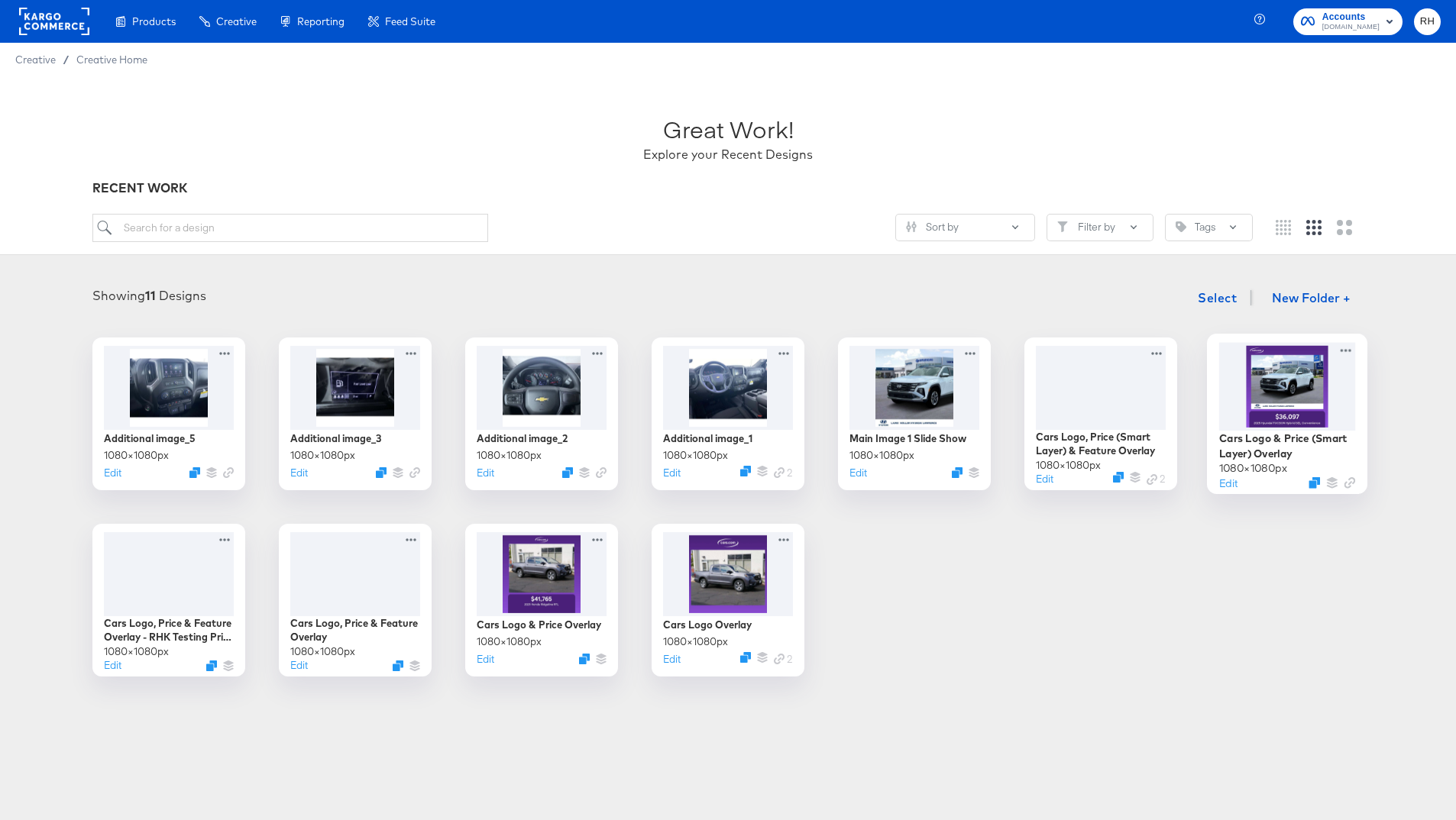
click at [1284, 400] on div at bounding box center [1286, 386] width 136 height 88
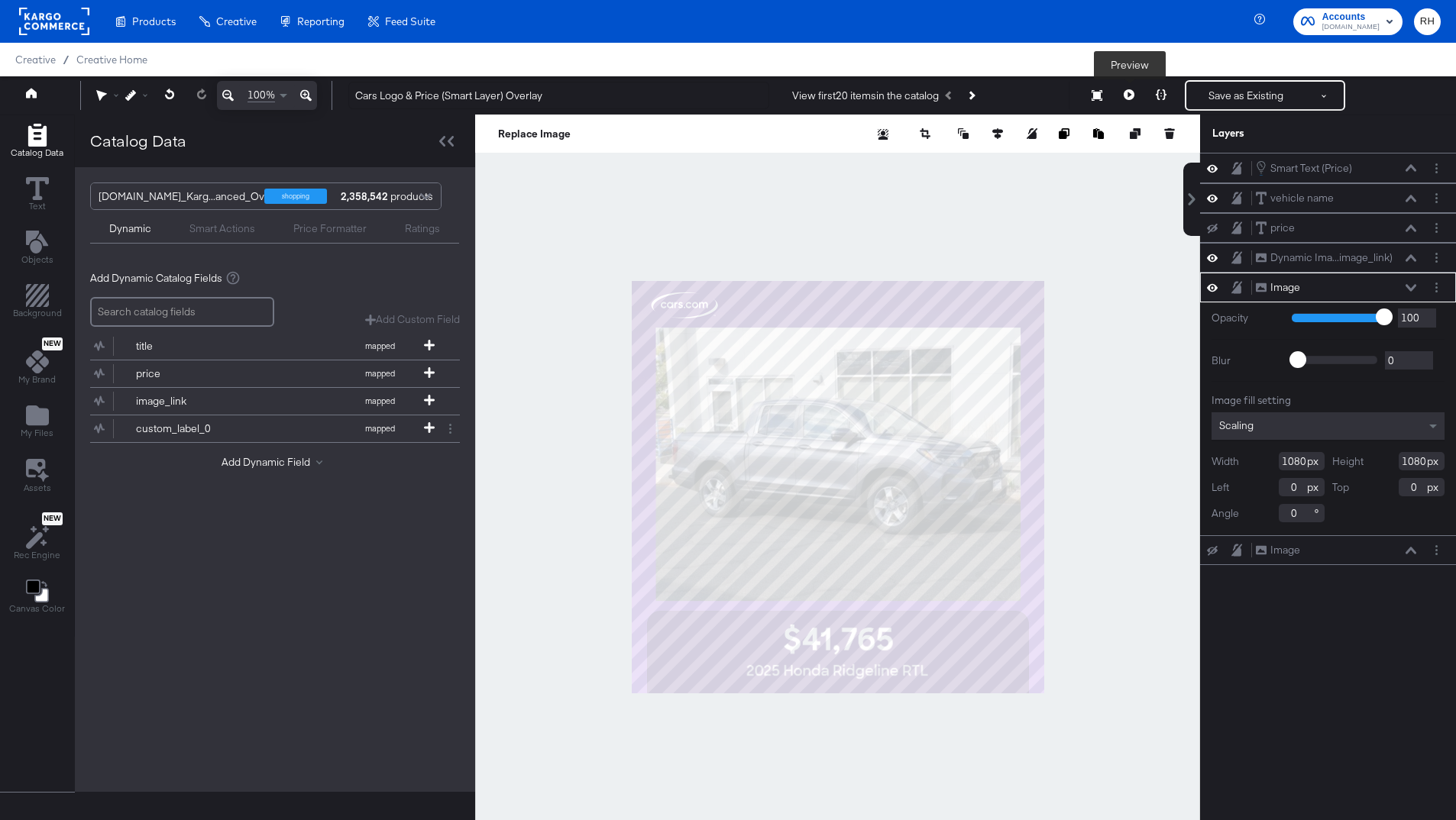
click at [1126, 97] on icon at bounding box center [1129, 95] width 11 height 11
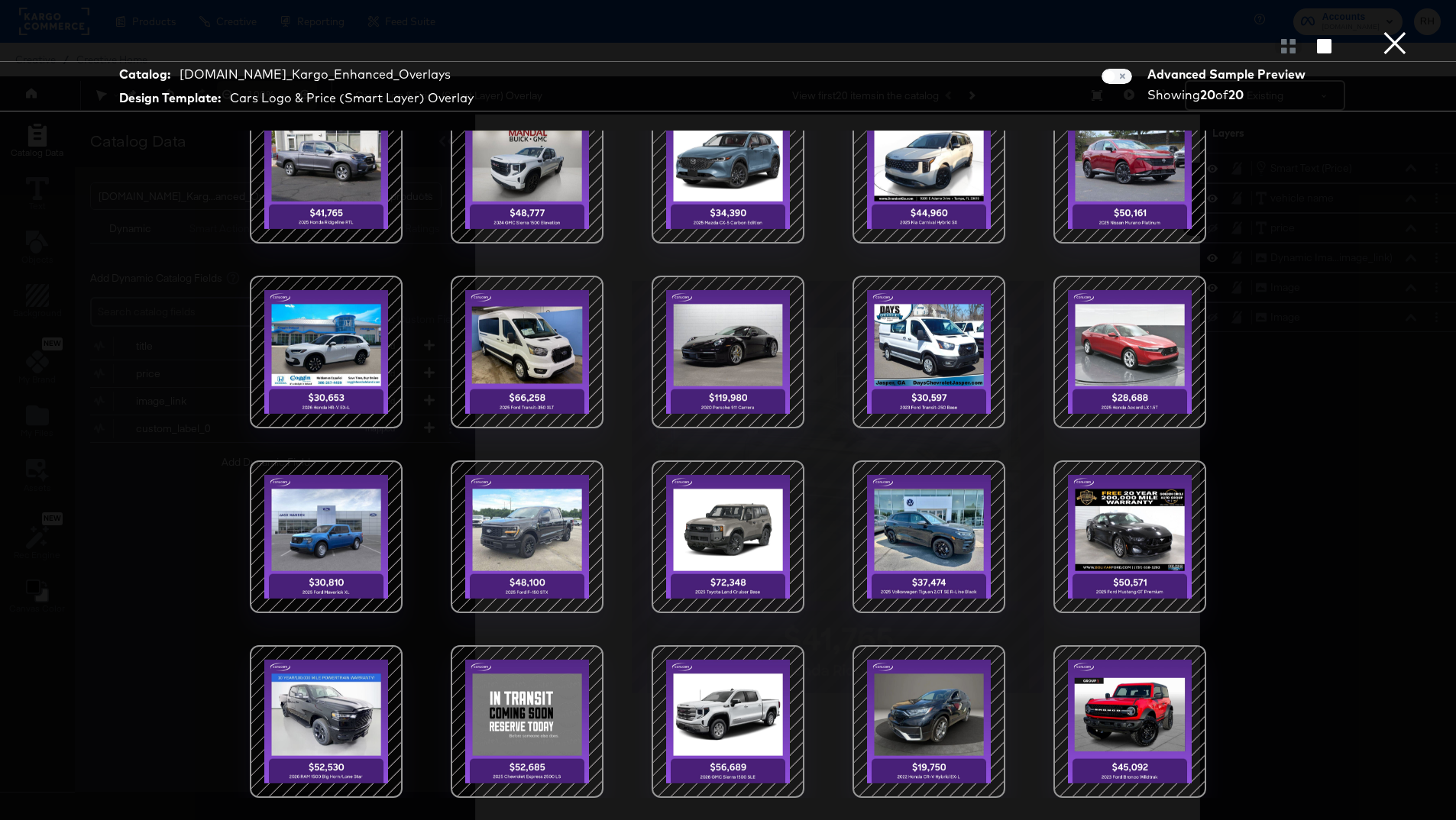
scroll to position [17, 0]
